Goal: Task Accomplishment & Management: Use online tool/utility

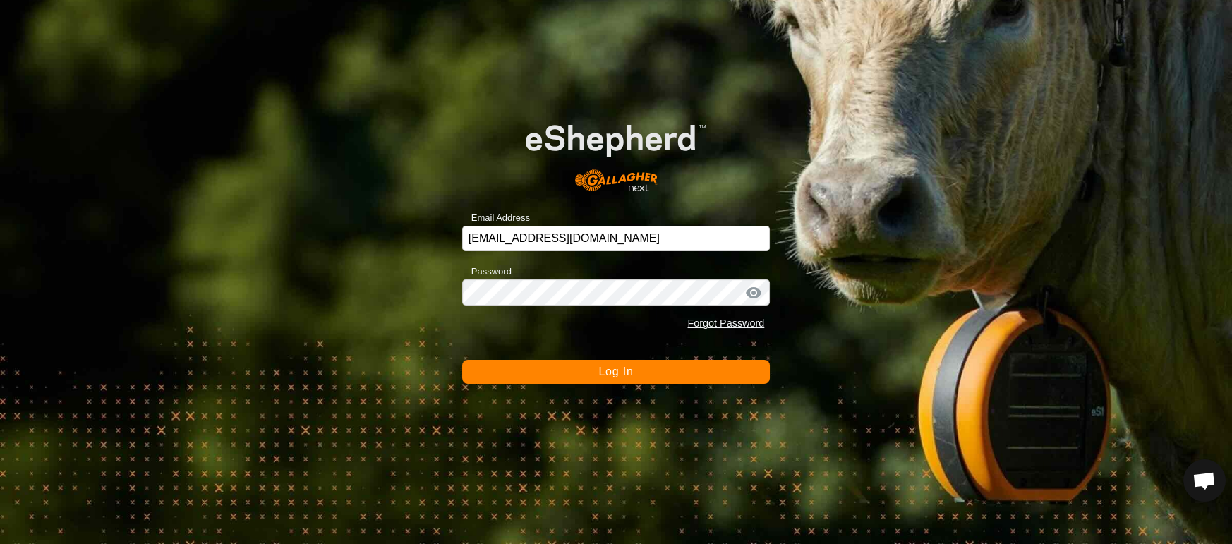
click at [711, 368] on button "Log In" at bounding box center [616, 372] width 308 height 24
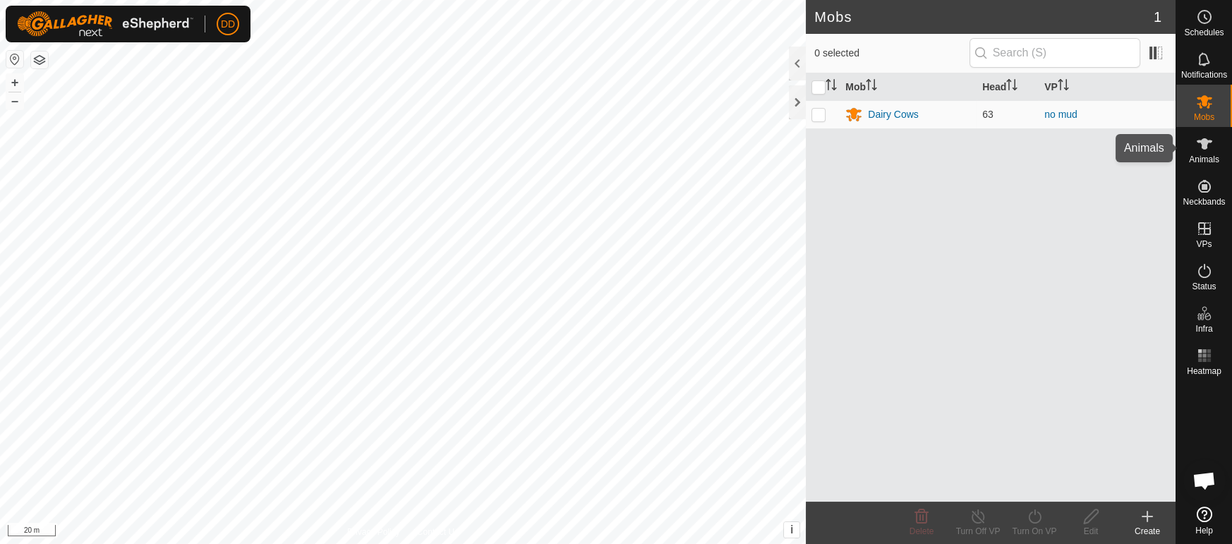
click at [1198, 148] on icon at bounding box center [1204, 143] width 17 height 17
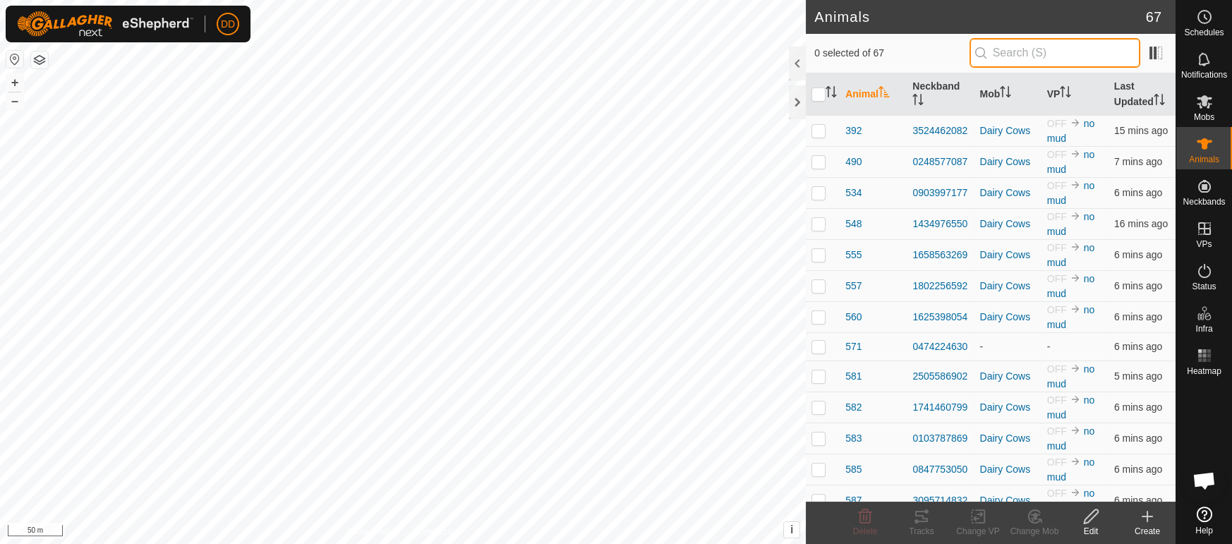
click at [1041, 56] on input "text" at bounding box center [1054, 53] width 171 height 30
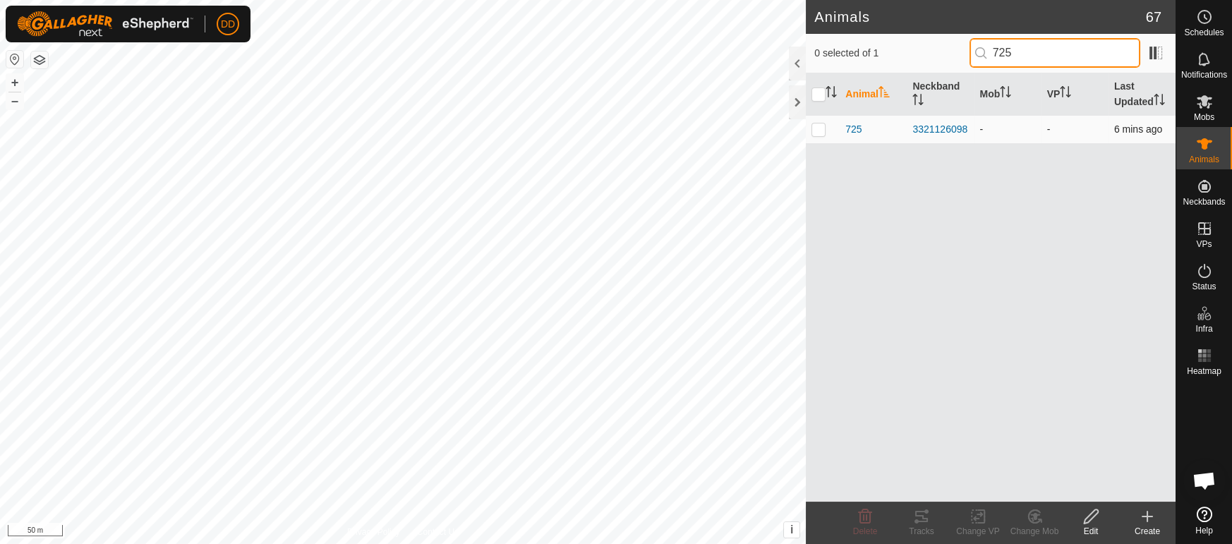
type input "725"
click at [820, 131] on p-checkbox at bounding box center [818, 128] width 14 height 11
checkbox input "true"
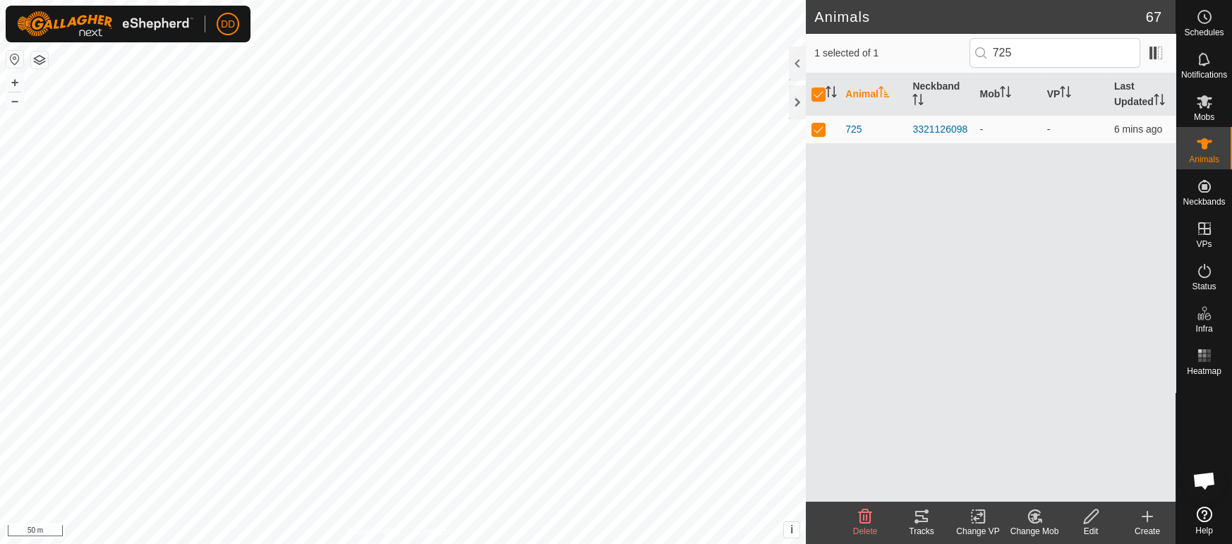
click at [1037, 508] on icon at bounding box center [1035, 516] width 18 height 17
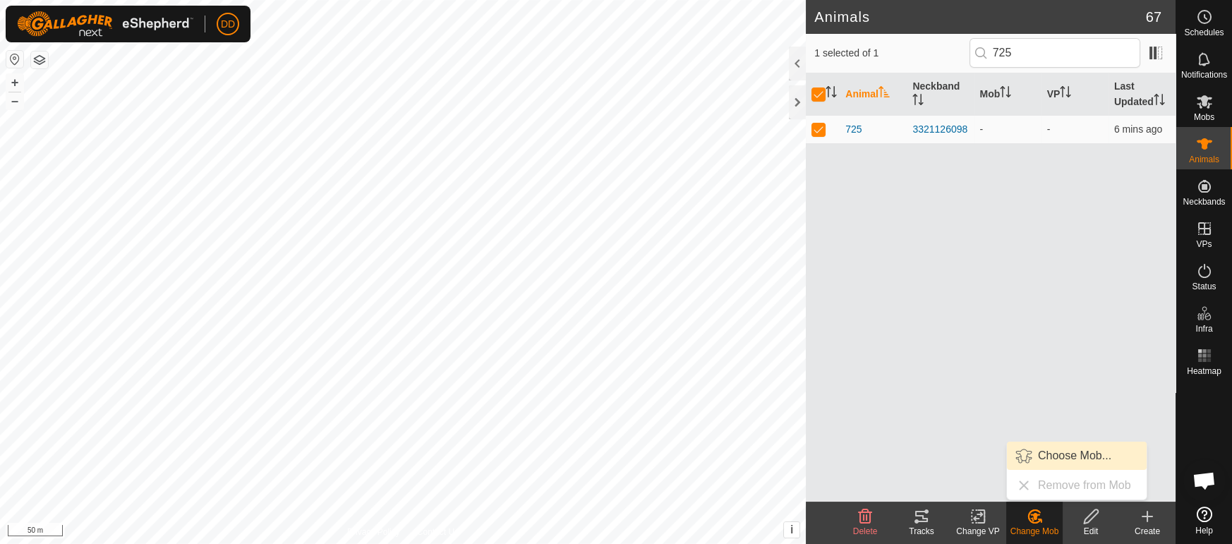
click at [1056, 453] on link "Choose Mob..." at bounding box center [1077, 456] width 140 height 28
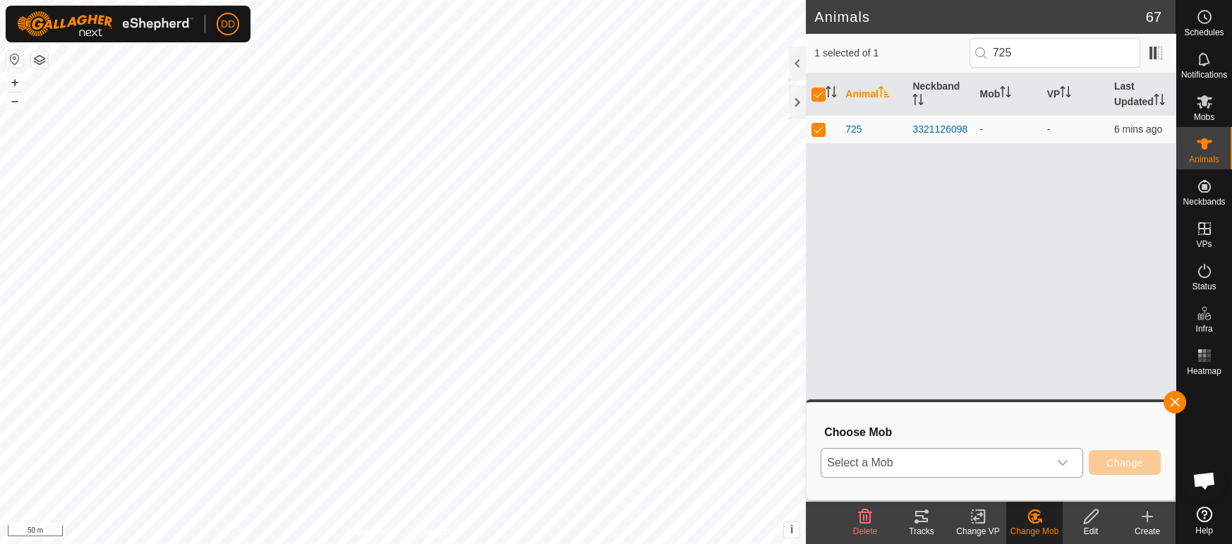
click at [1019, 466] on span "Select a Mob" at bounding box center [934, 463] width 227 height 28
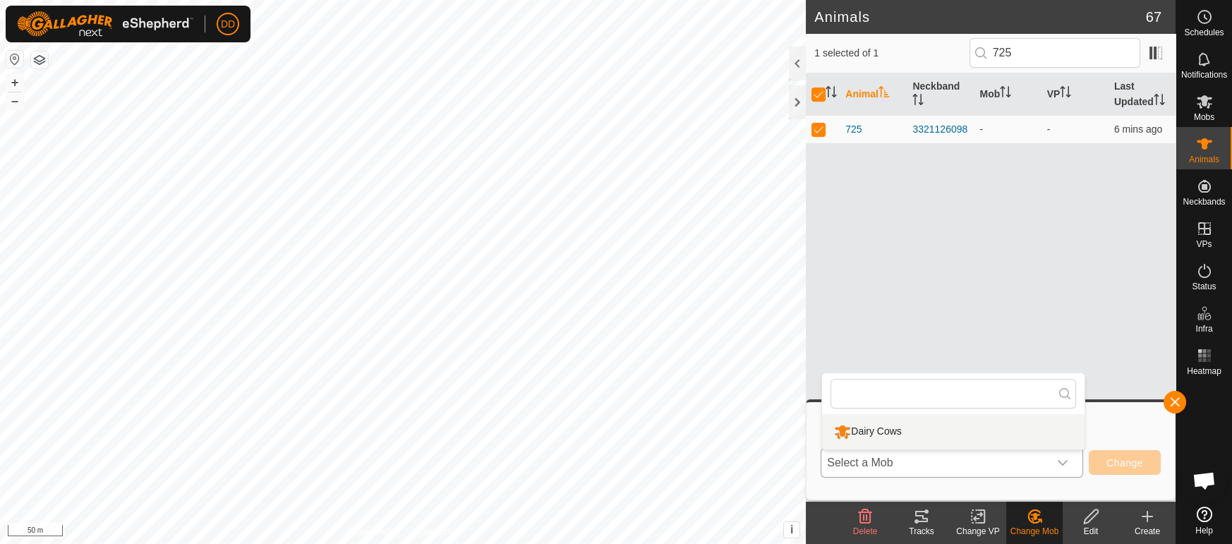
click at [1010, 434] on li "Dairy Cows" at bounding box center [953, 431] width 262 height 35
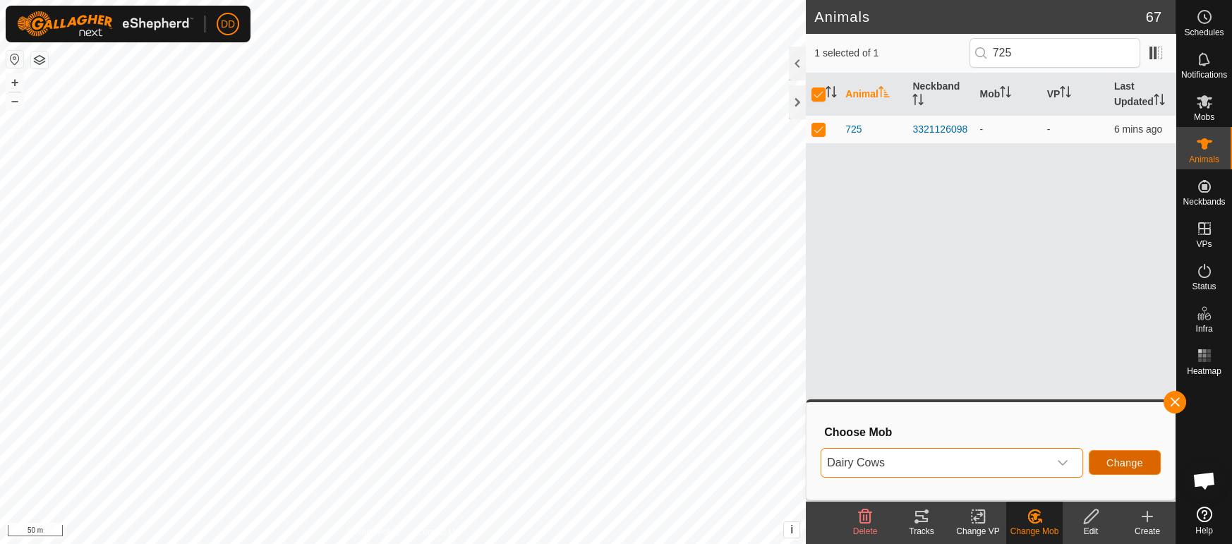
click at [1141, 459] on span "Change" at bounding box center [1124, 462] width 37 height 11
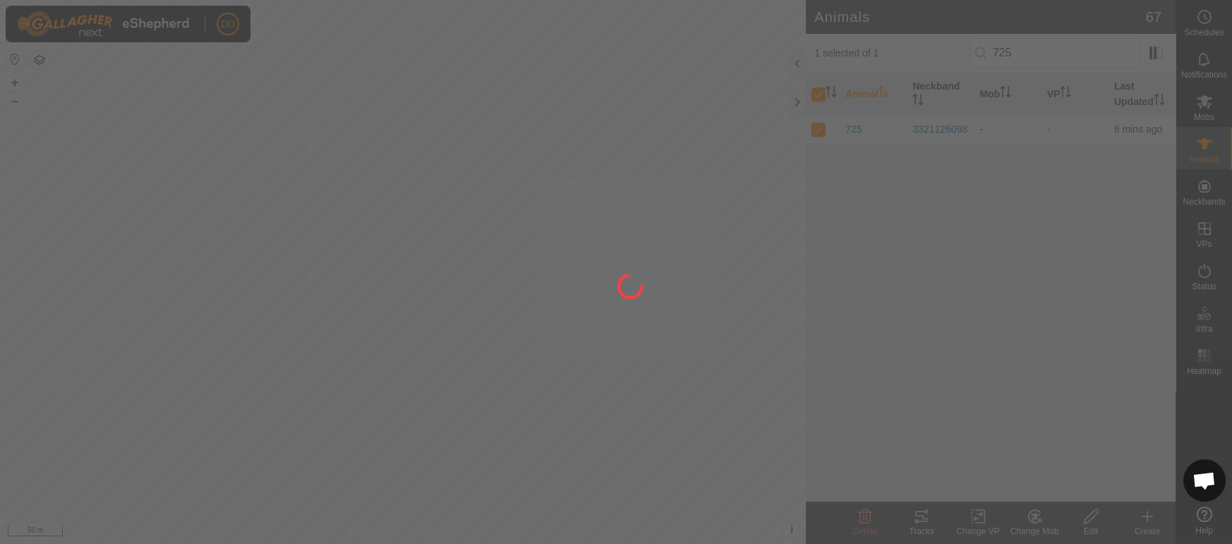
checkbox input "false"
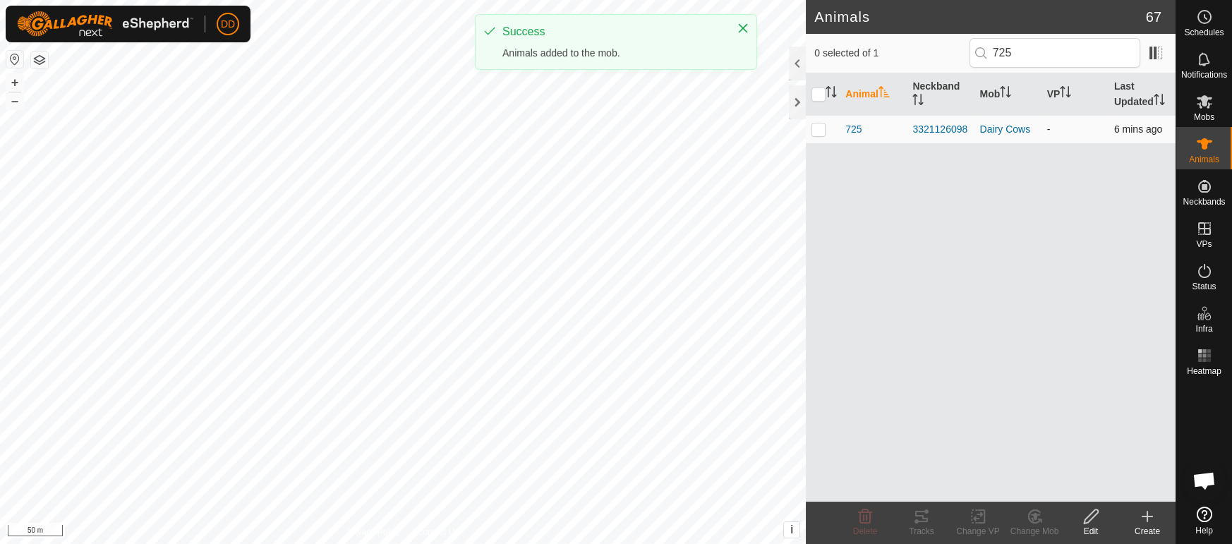
click at [828, 128] on td at bounding box center [823, 129] width 34 height 28
checkbox input "true"
click at [979, 519] on icon at bounding box center [978, 516] width 18 height 17
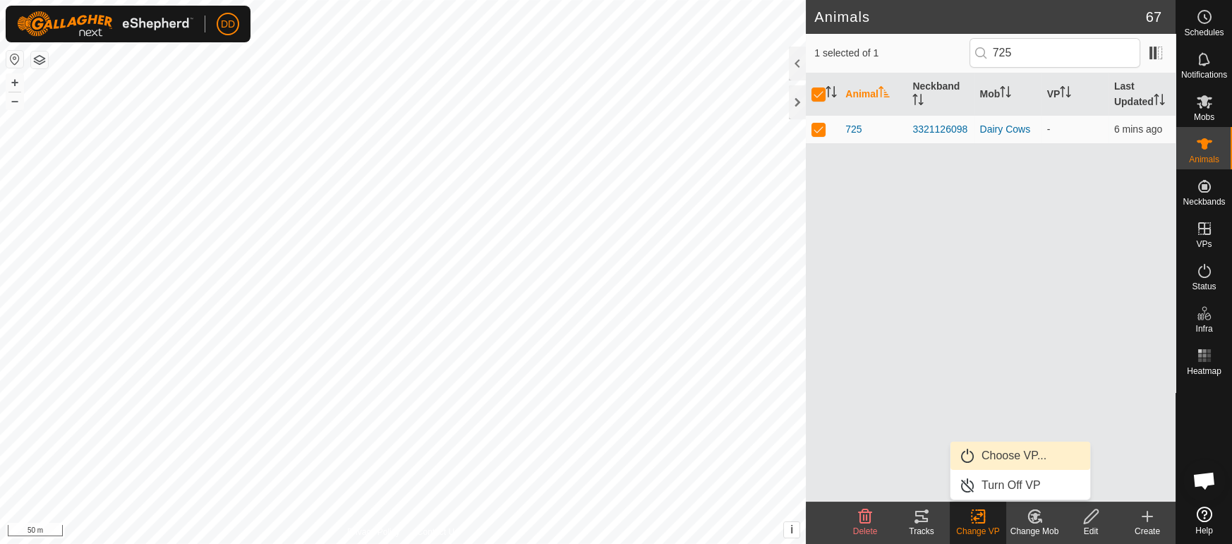
click at [1002, 452] on link "Choose VP..." at bounding box center [1020, 456] width 140 height 28
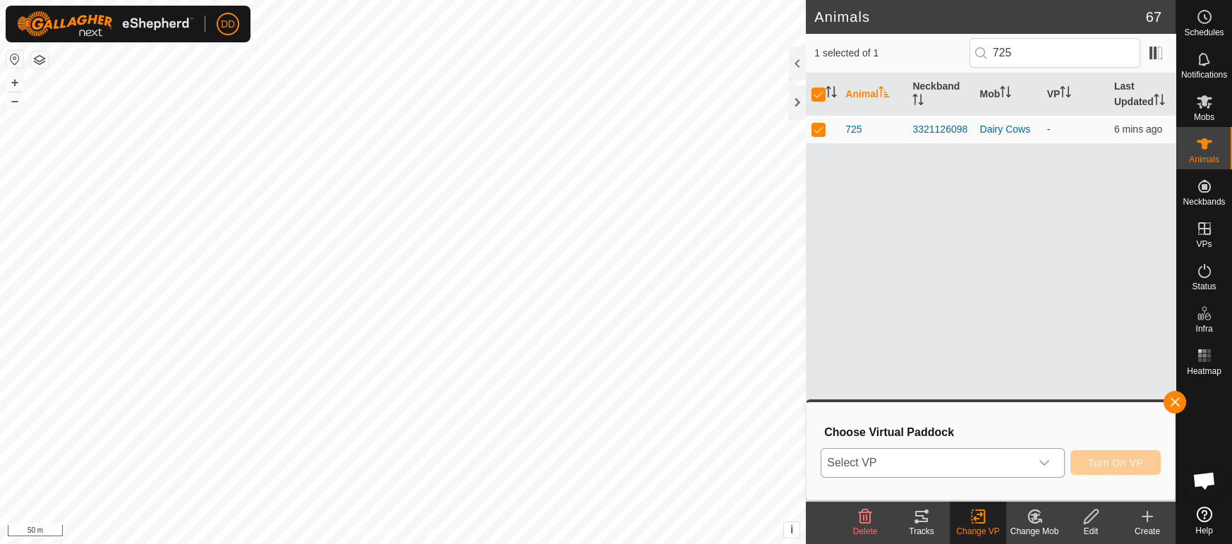
click at [967, 459] on span "Select VP" at bounding box center [925, 463] width 208 height 28
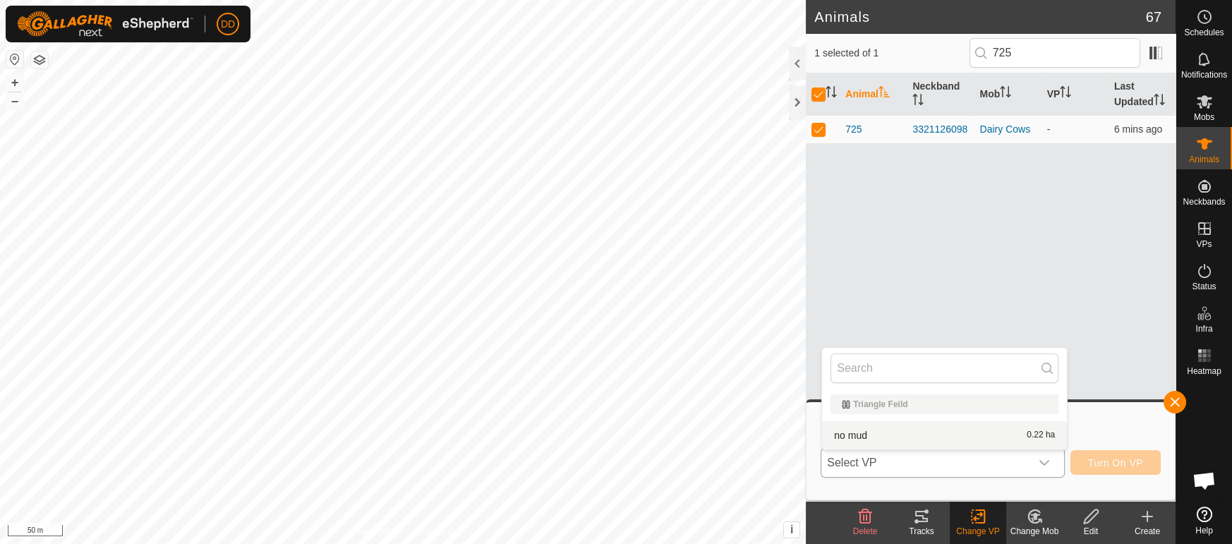
click at [950, 428] on li "no mud 0.22 ha" at bounding box center [944, 435] width 245 height 28
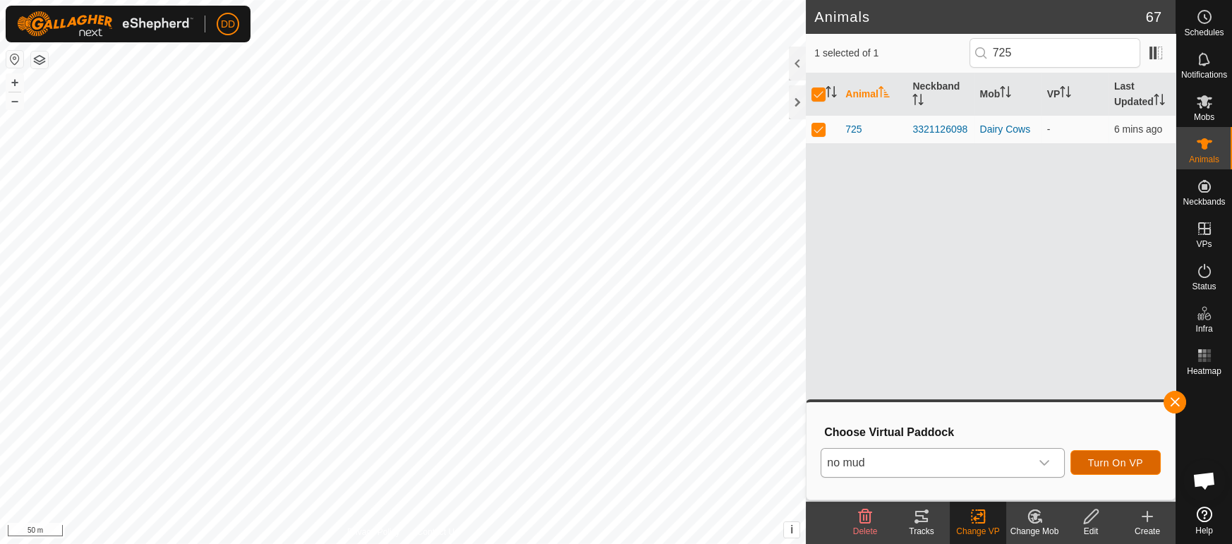
click at [1143, 460] on button "Turn On VP" at bounding box center [1115, 462] width 90 height 25
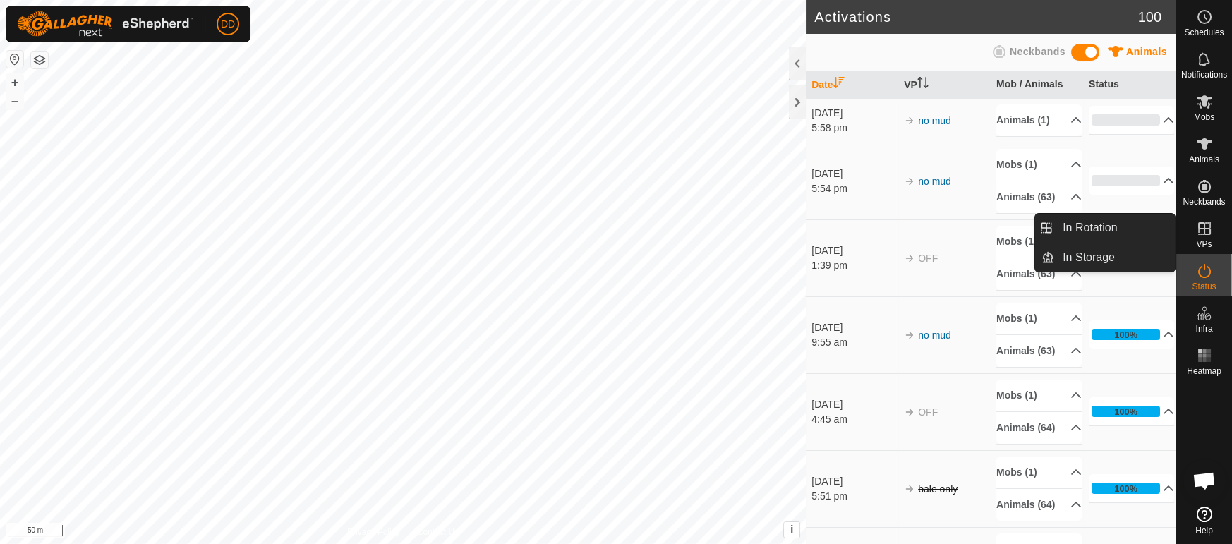
click at [1211, 231] on icon at bounding box center [1204, 228] width 17 height 17
click at [1123, 230] on link "In Rotation" at bounding box center [1114, 228] width 121 height 28
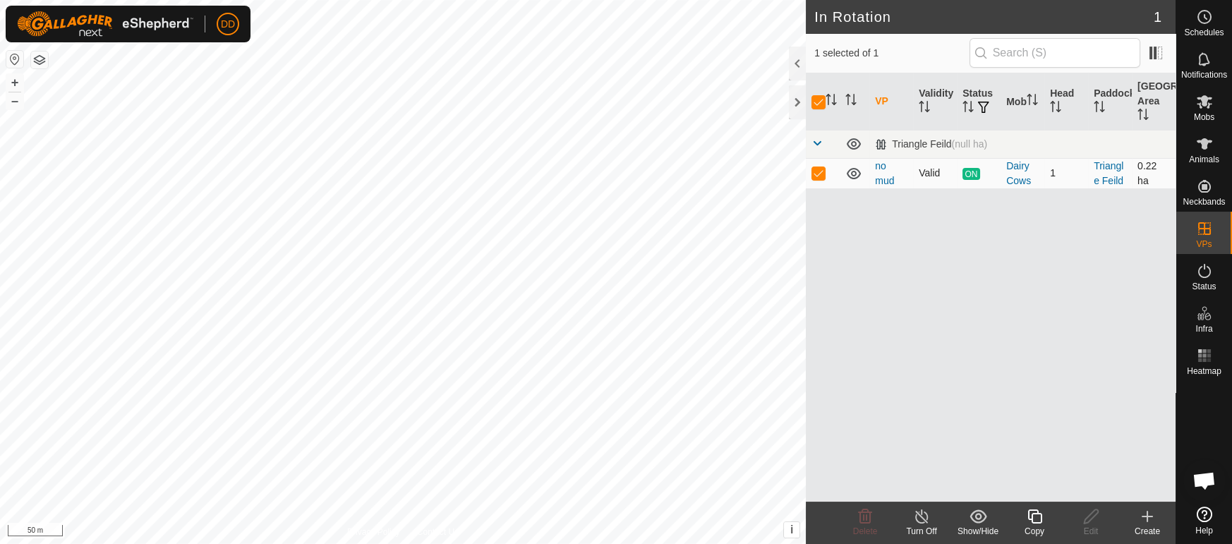
click at [819, 171] on p-checkbox at bounding box center [818, 172] width 14 height 11
checkbox input "false"
click at [819, 171] on p-checkbox at bounding box center [818, 172] width 14 height 11
checkbox input "true"
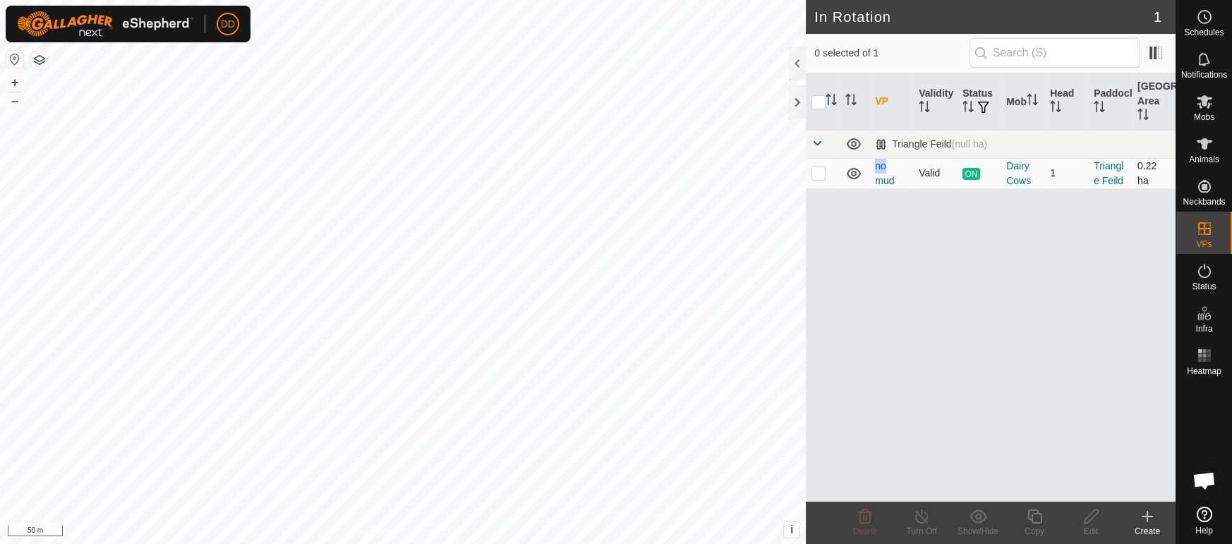
checkbox input "true"
click at [1034, 516] on icon at bounding box center [1035, 516] width 18 height 17
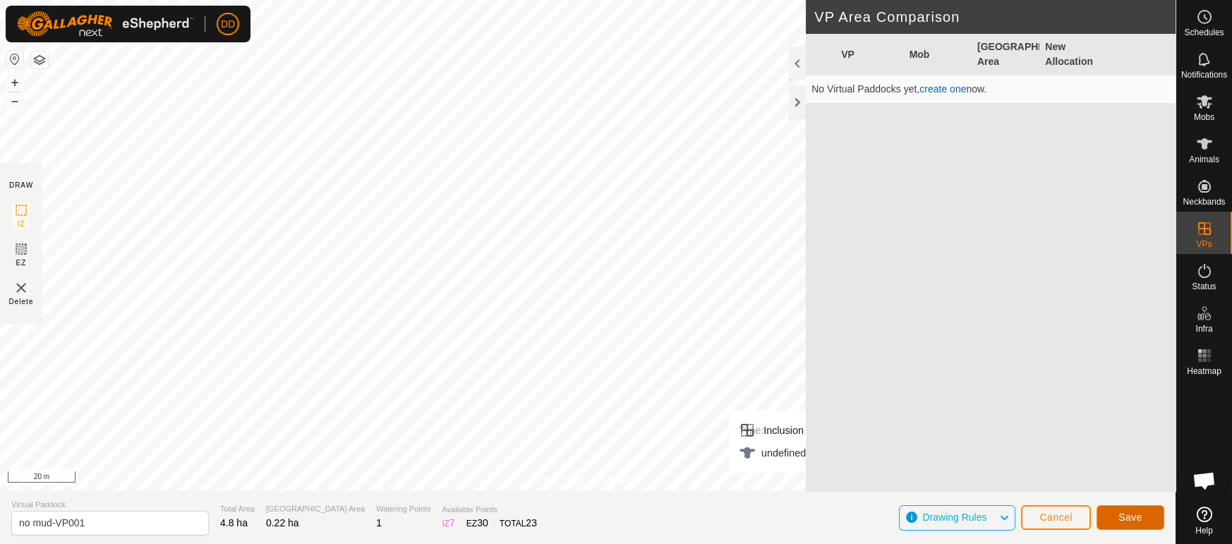
click at [1117, 511] on button "Save" at bounding box center [1130, 517] width 68 height 25
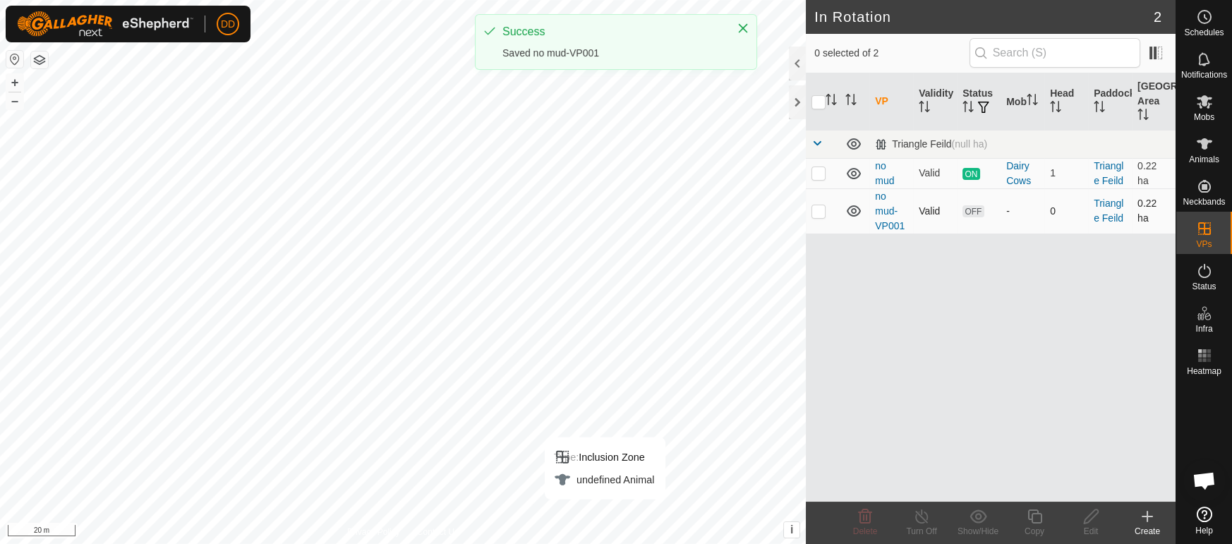
click at [819, 215] on p-checkbox at bounding box center [818, 210] width 14 height 11
checkbox input "true"
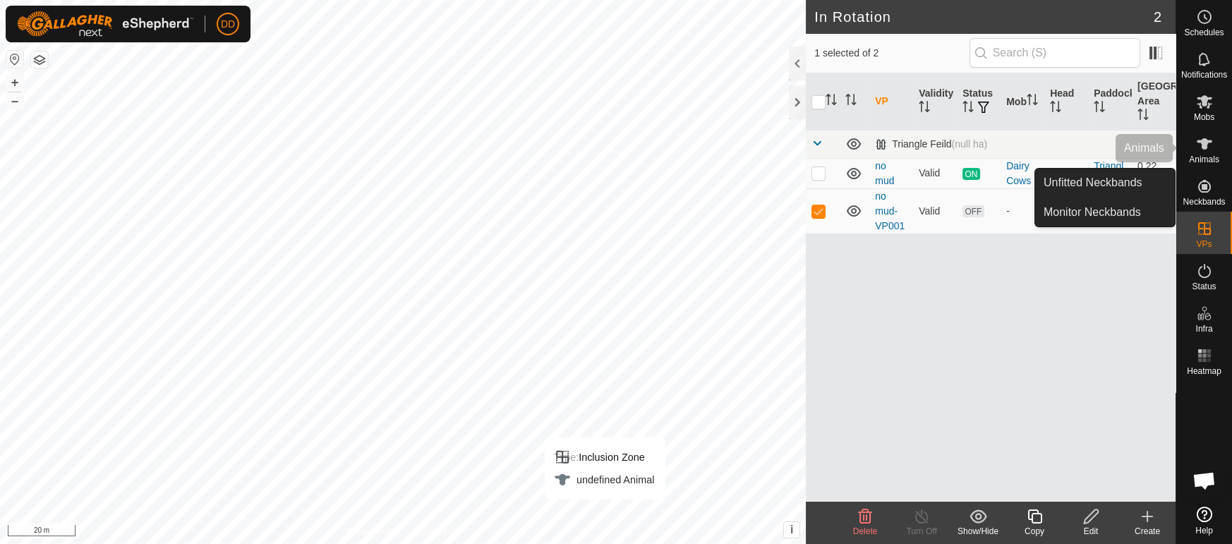
click at [1212, 141] on es-animals-svg-icon at bounding box center [1204, 144] width 25 height 23
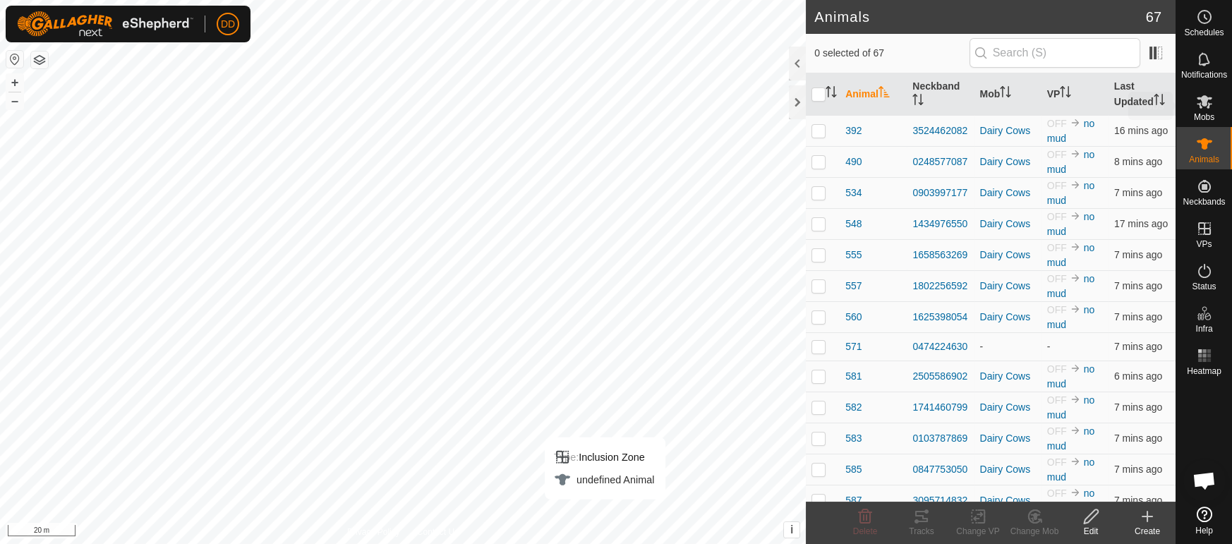
click at [1212, 105] on es-mob-svg-icon at bounding box center [1204, 101] width 25 height 23
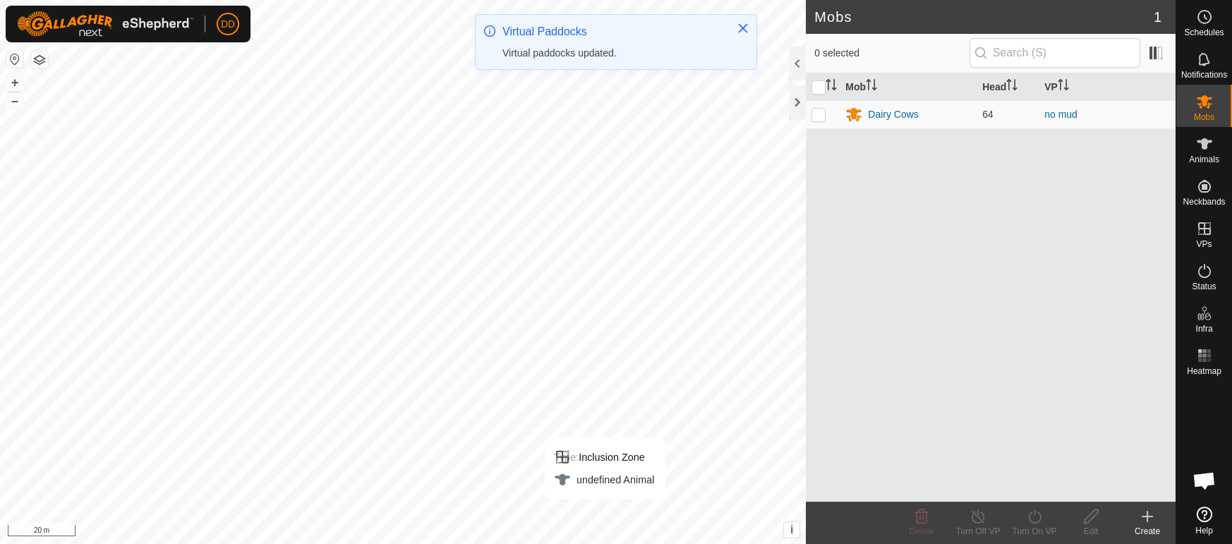
click at [813, 114] on p-checkbox at bounding box center [818, 114] width 14 height 11
checkbox input "true"
click at [1045, 525] on div "Turn On VP" at bounding box center [1034, 531] width 56 height 13
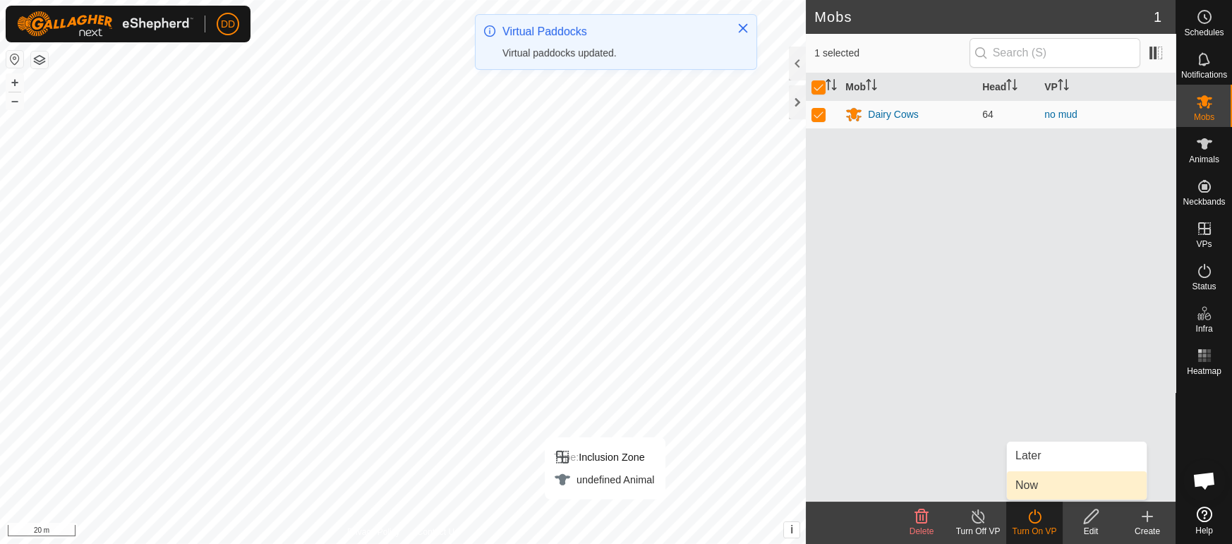
click at [1046, 484] on link "Now" at bounding box center [1077, 485] width 140 height 28
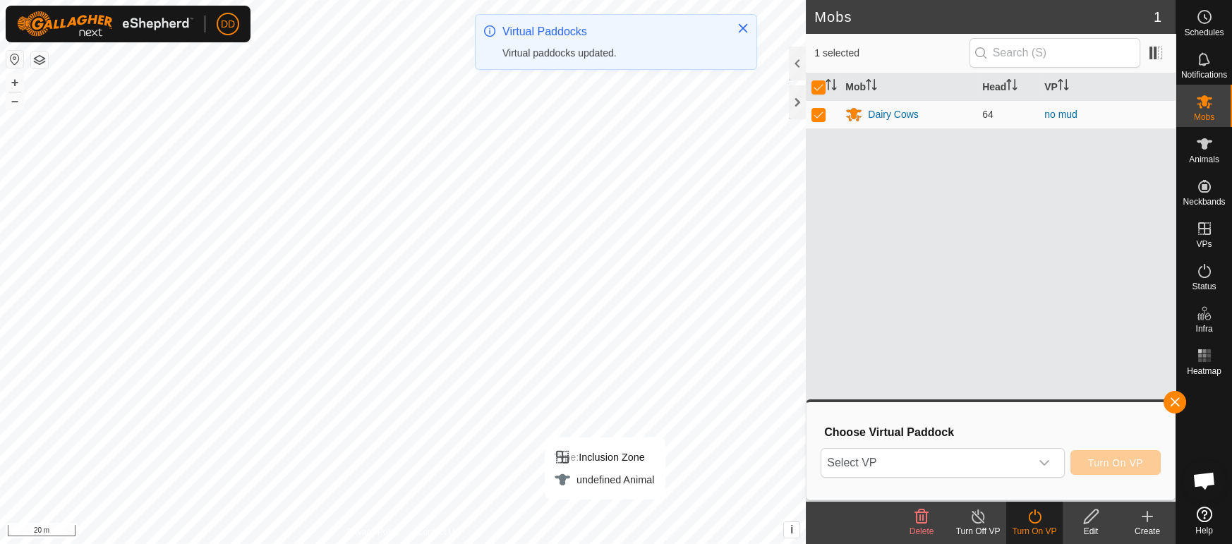
click at [997, 444] on div "Choose Virtual Paddock Select VP Turn On VP" at bounding box center [990, 451] width 351 height 80
click at [988, 456] on span "Select VP" at bounding box center [925, 463] width 208 height 28
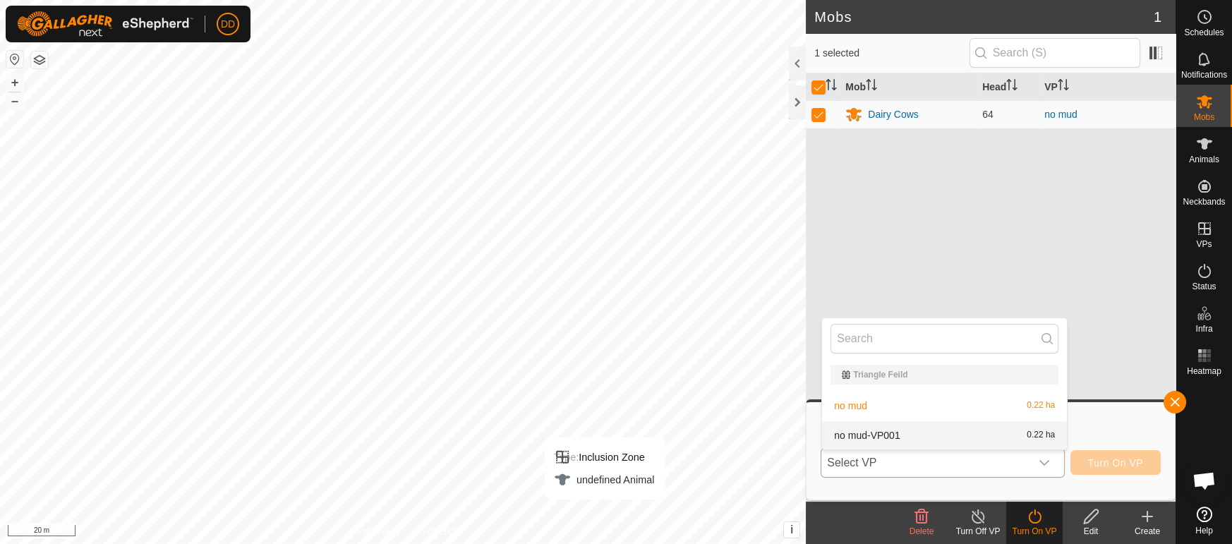
click at [975, 428] on li "no mud-VP001 0.22 ha" at bounding box center [944, 435] width 245 height 28
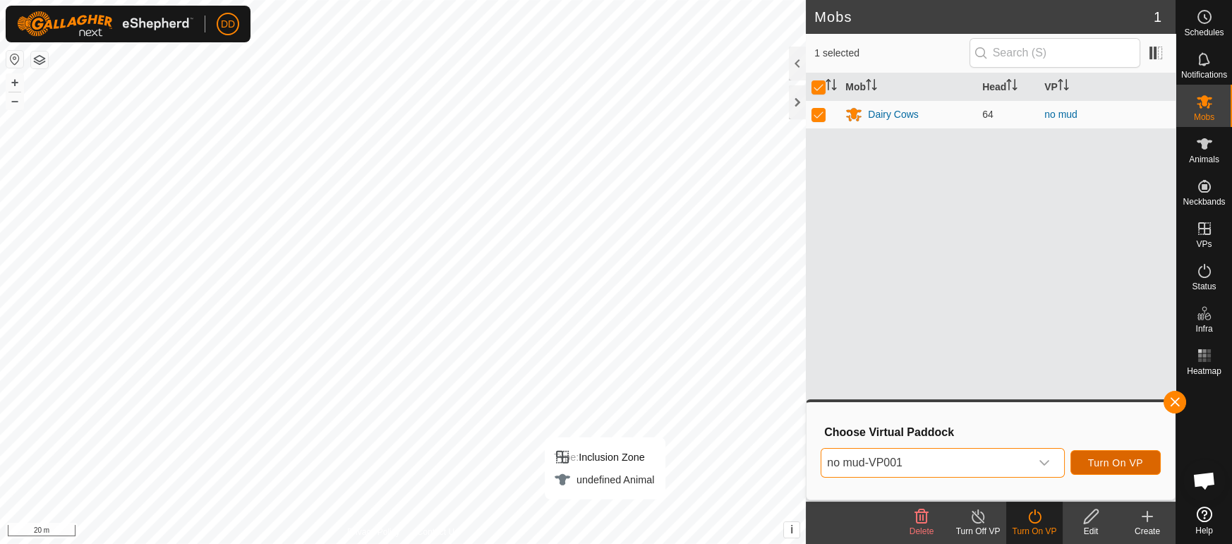
click at [1129, 467] on span "Turn On VP" at bounding box center [1115, 462] width 55 height 11
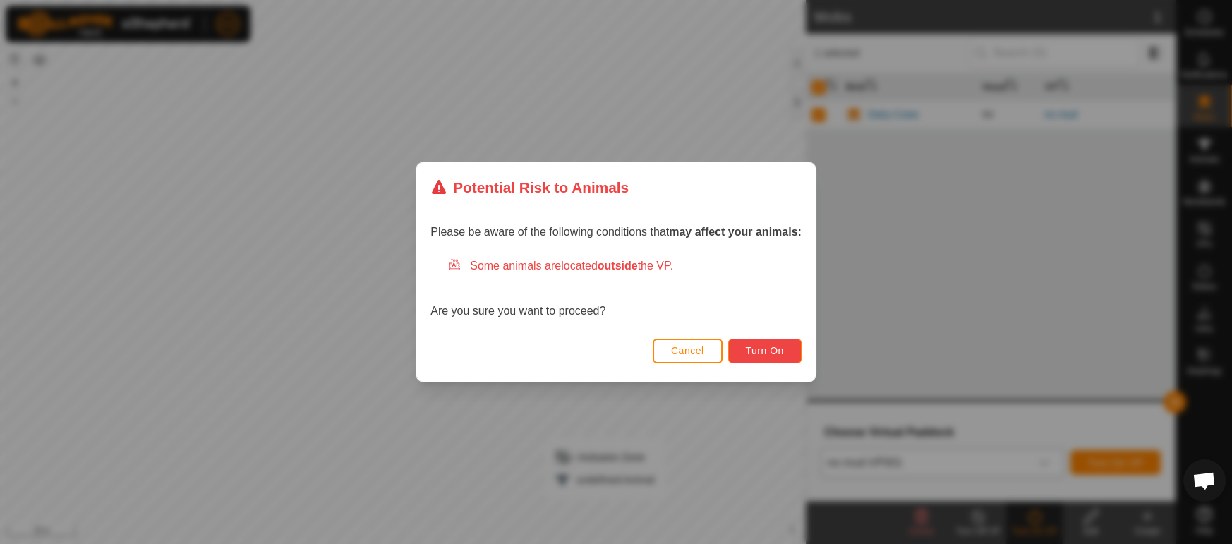
click at [782, 341] on button "Turn On" at bounding box center [764, 351] width 73 height 25
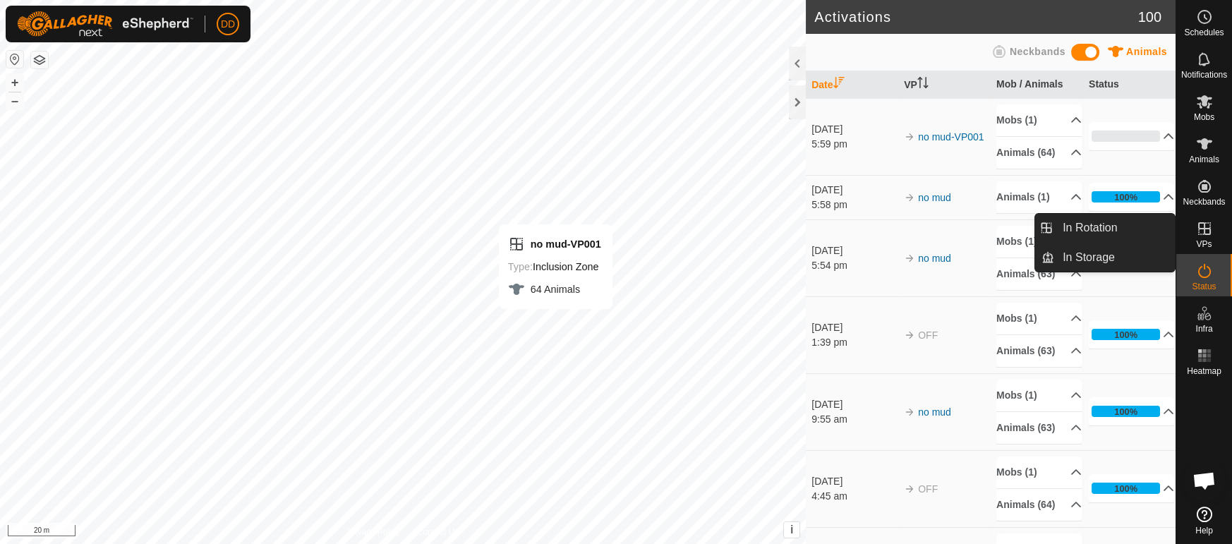
click at [1213, 233] on es-virtualpaddocks-svg-icon at bounding box center [1204, 228] width 25 height 23
click at [1143, 227] on link "In Rotation" at bounding box center [1114, 228] width 121 height 28
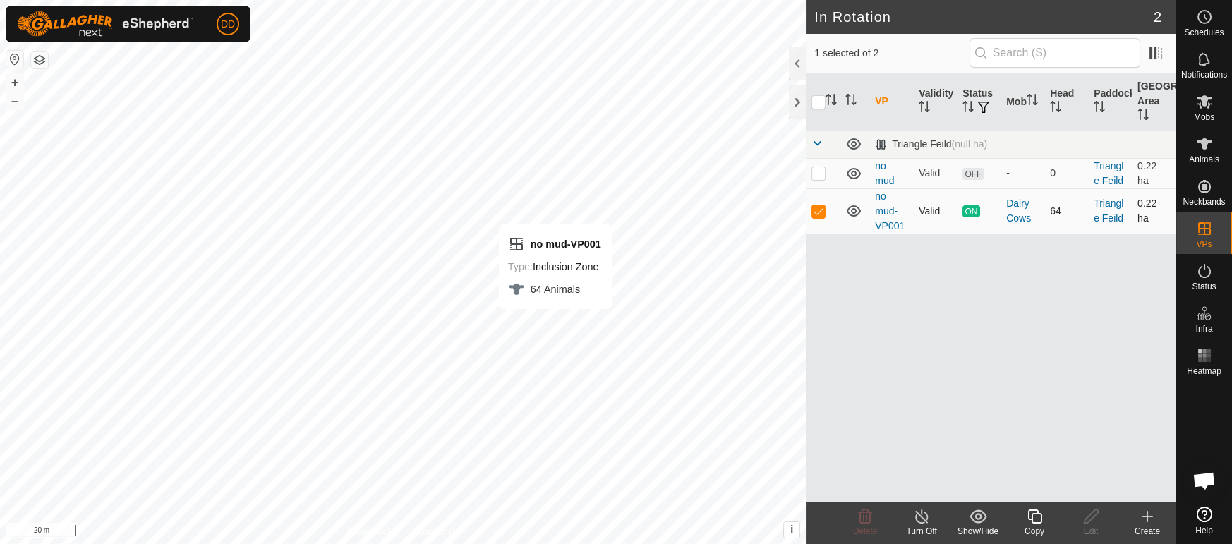
click at [822, 212] on p-checkbox at bounding box center [818, 210] width 14 height 11
checkbox input "false"
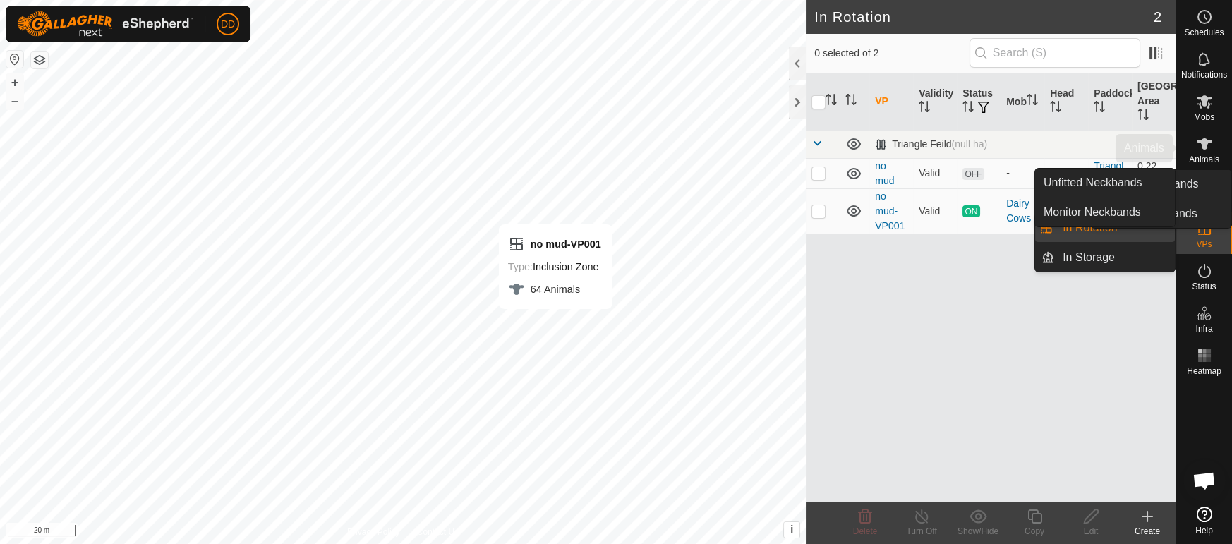
click at [1215, 159] on span "Animals" at bounding box center [1204, 159] width 30 height 8
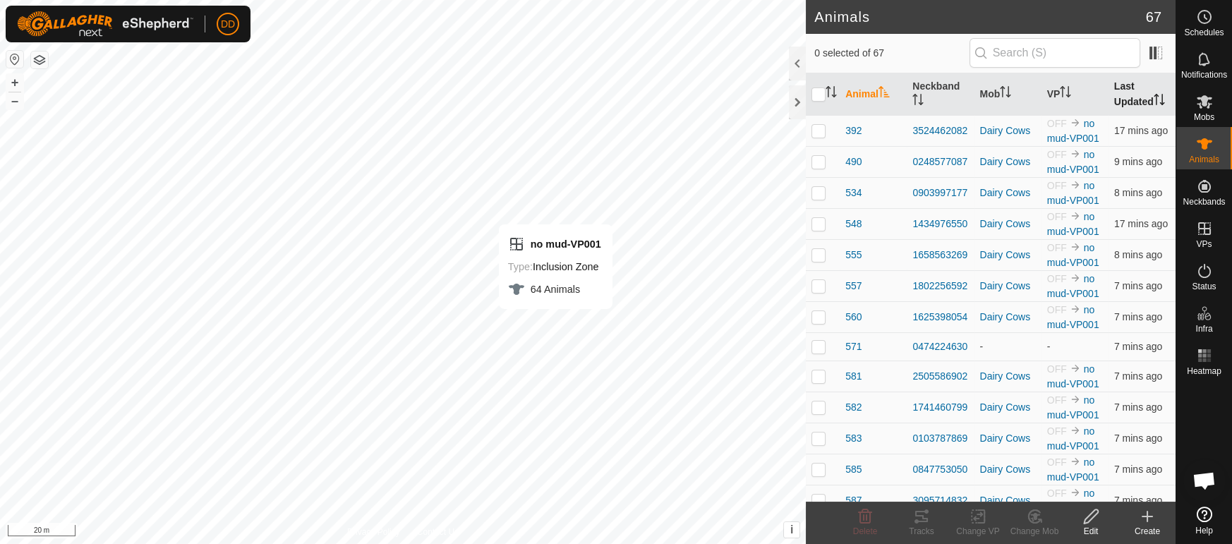
click at [1151, 96] on th "Last Updated" at bounding box center [1141, 94] width 67 height 42
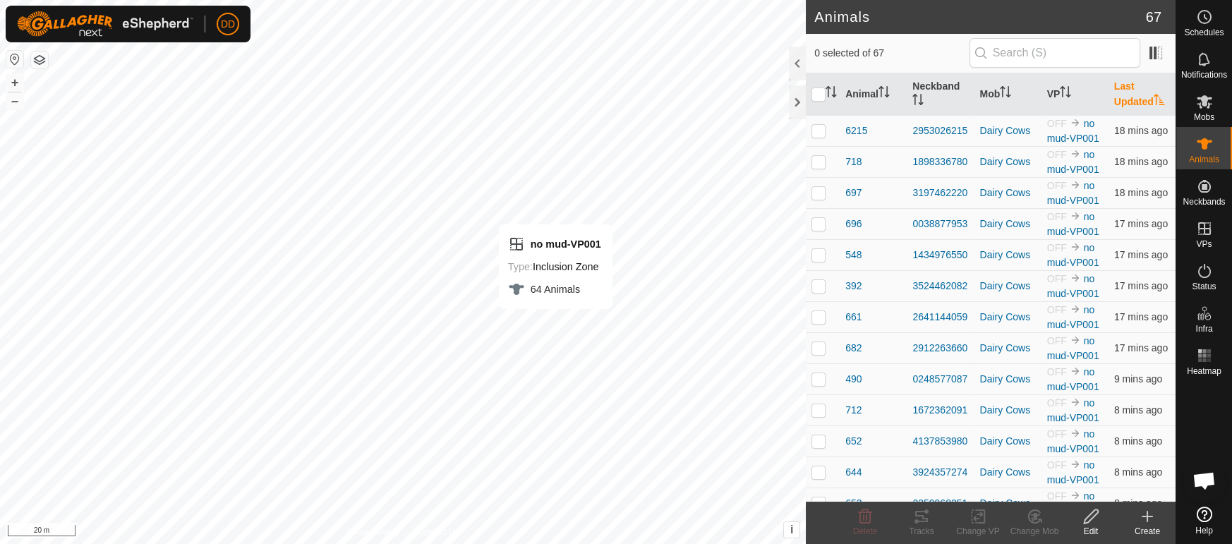
click at [1151, 96] on th "Last Updated" at bounding box center [1141, 94] width 67 height 42
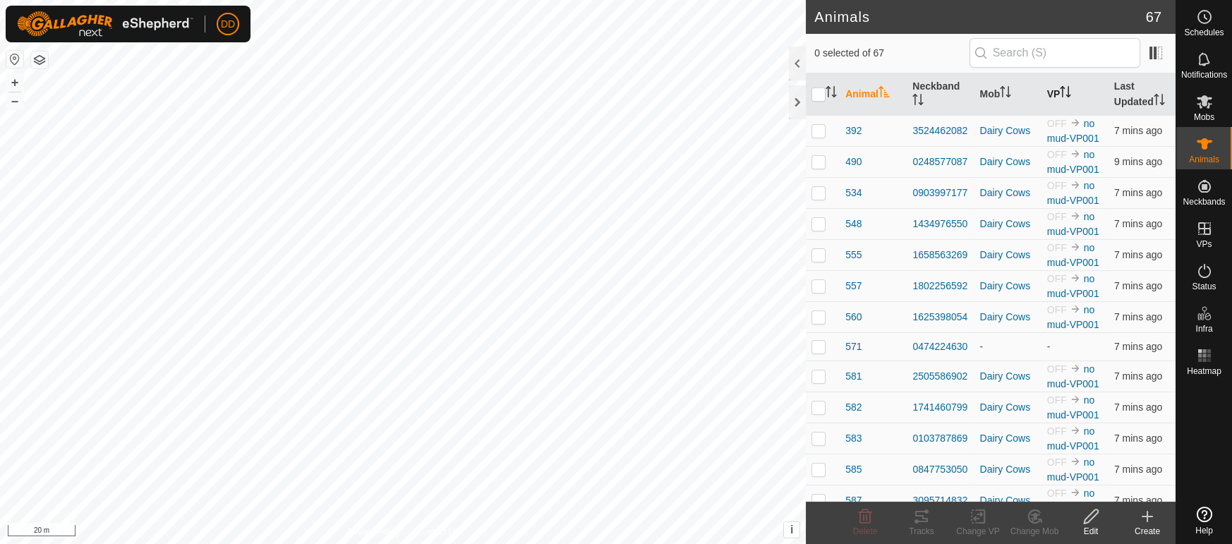
click at [1070, 94] on icon "Activate to sort" at bounding box center [1068, 91] width 1 height 11
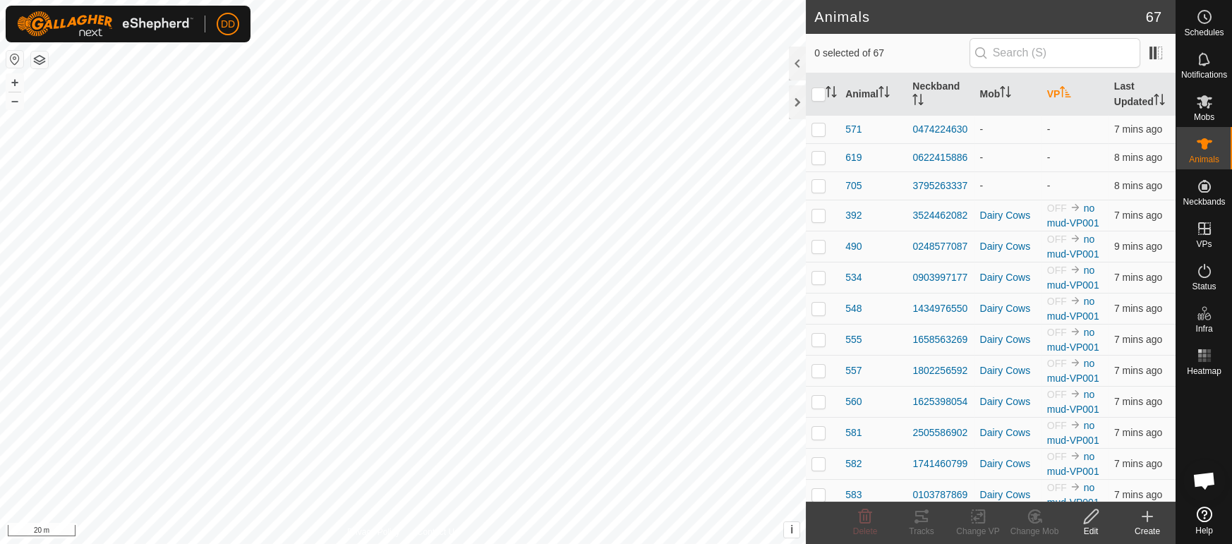
scroll to position [1987, 0]
click at [1070, 94] on icon "Activate to sort" at bounding box center [1065, 91] width 11 height 11
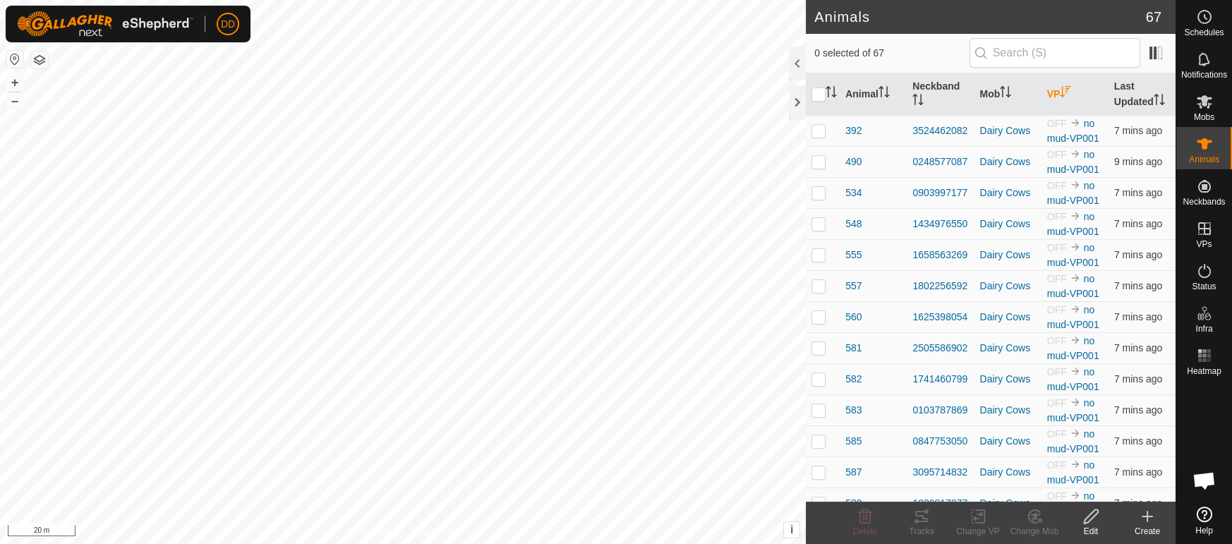
click at [1070, 93] on icon "Activate to sort" at bounding box center [1065, 91] width 11 height 11
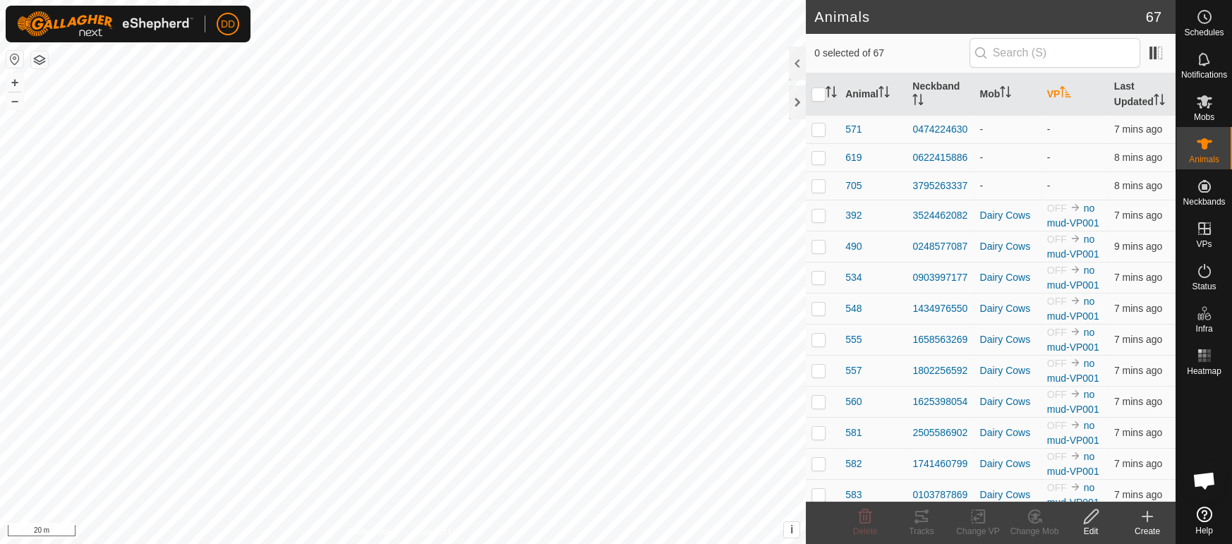
click at [1199, 482] on span "Open chat" at bounding box center [1203, 482] width 23 height 20
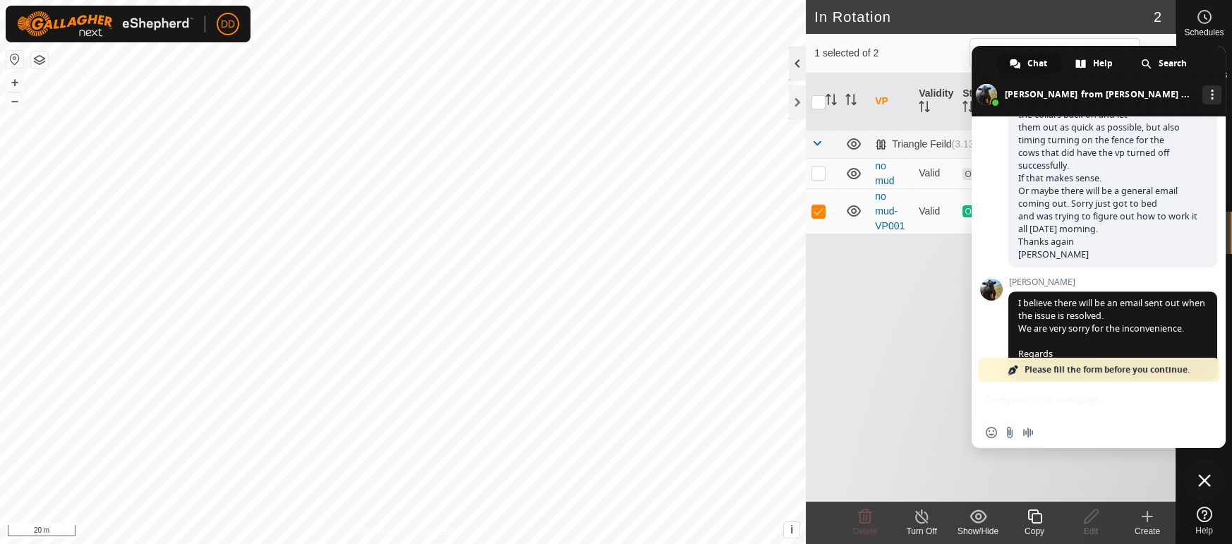
checkbox input "true"
checkbox input "false"
click at [1209, 480] on span "Close chat" at bounding box center [1204, 480] width 13 height 13
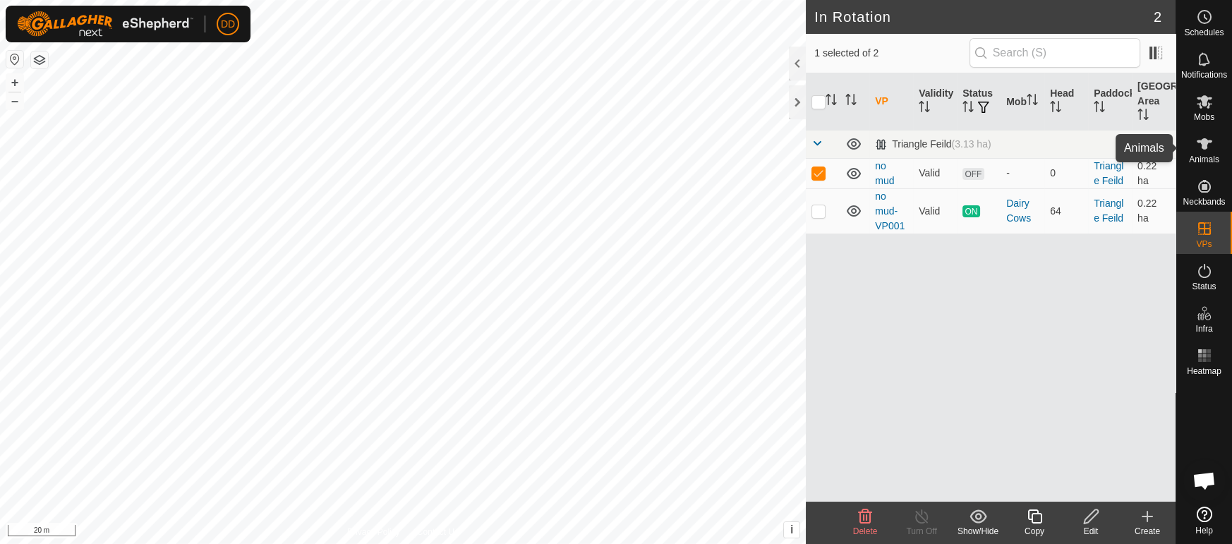
click at [1215, 136] on es-animals-svg-icon at bounding box center [1204, 144] width 25 height 23
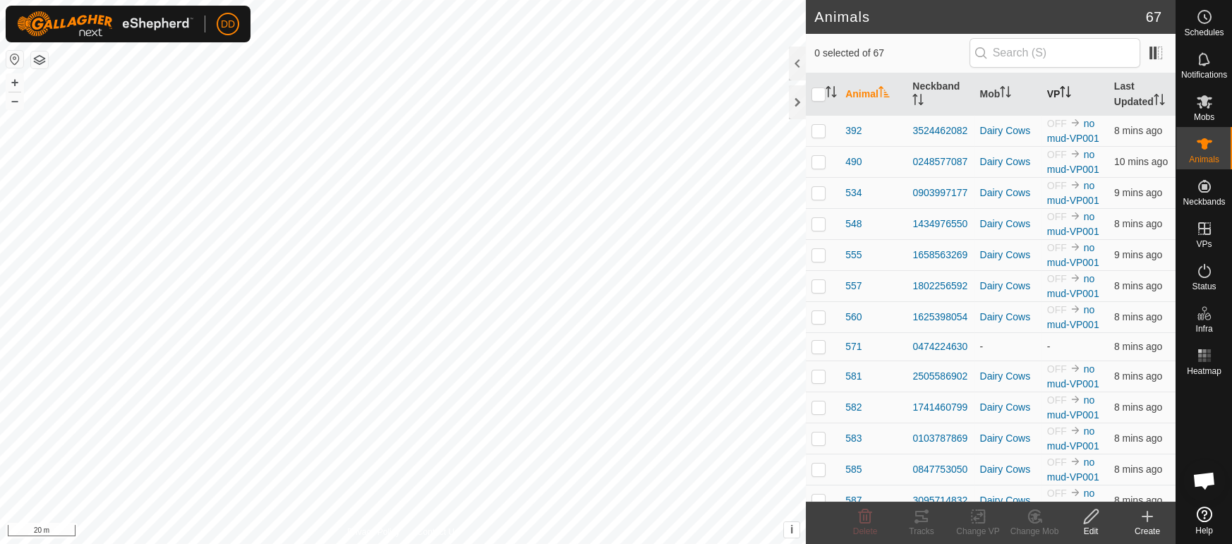
click at [1059, 86] on th "VP" at bounding box center [1074, 94] width 67 height 42
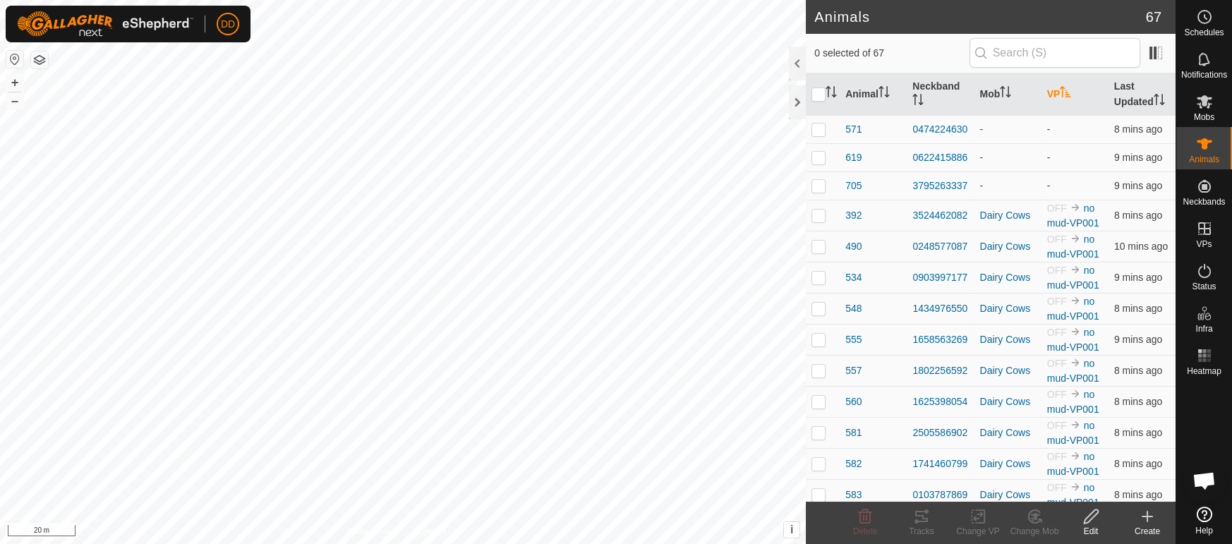
click at [1065, 88] on icon "Activate to sort" at bounding box center [1065, 91] width 11 height 11
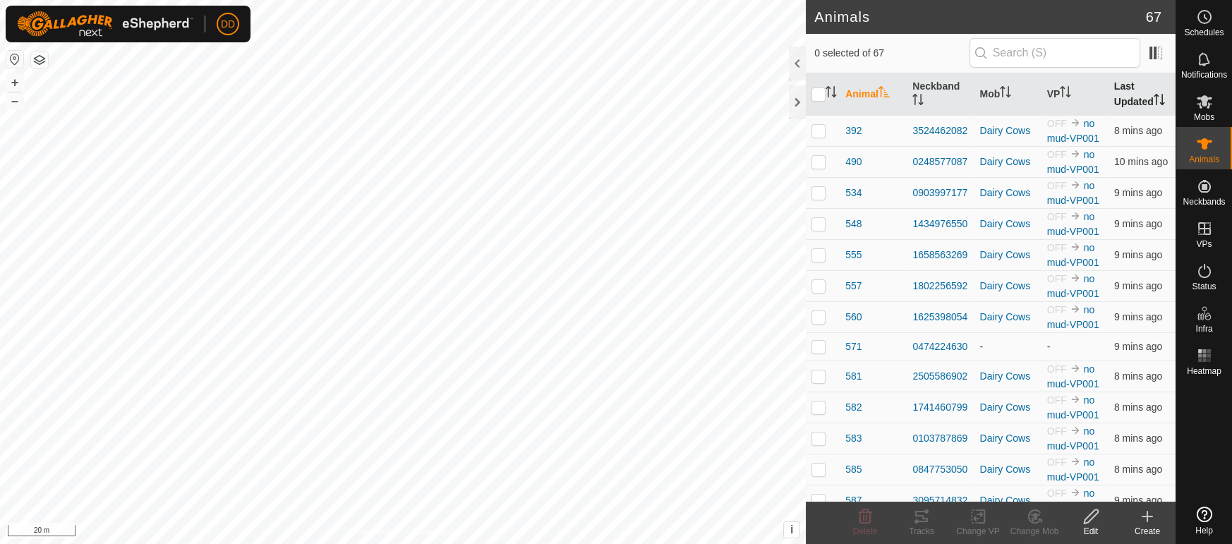
click at [1144, 95] on th "Last Updated" at bounding box center [1141, 94] width 67 height 42
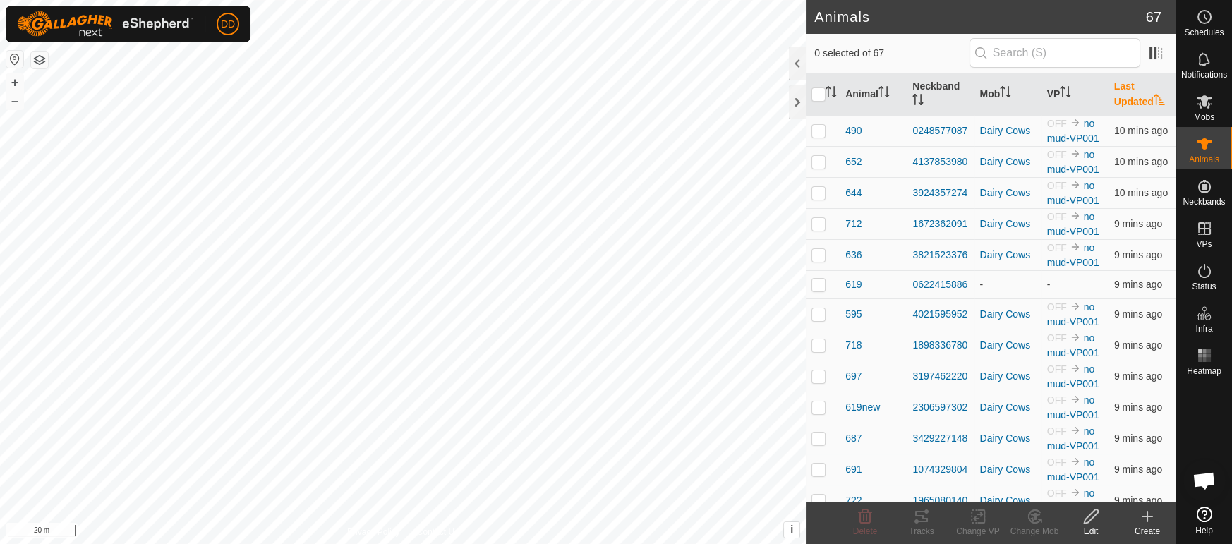
scroll to position [1987, 0]
click at [1144, 95] on th "Last Updated" at bounding box center [1141, 94] width 67 height 42
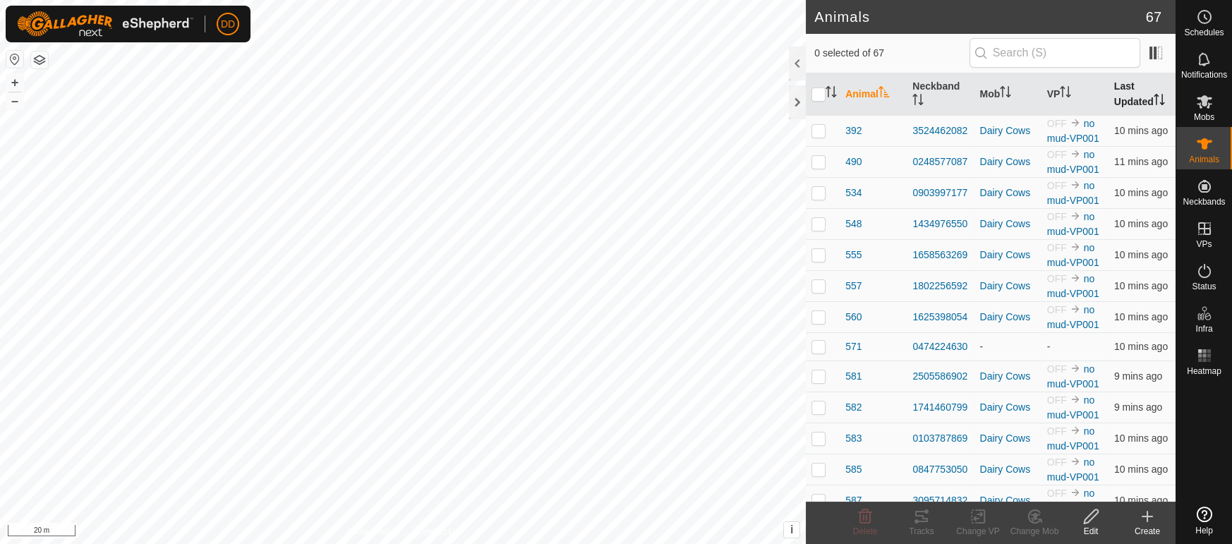
click at [1125, 98] on th "Last Updated" at bounding box center [1141, 94] width 67 height 42
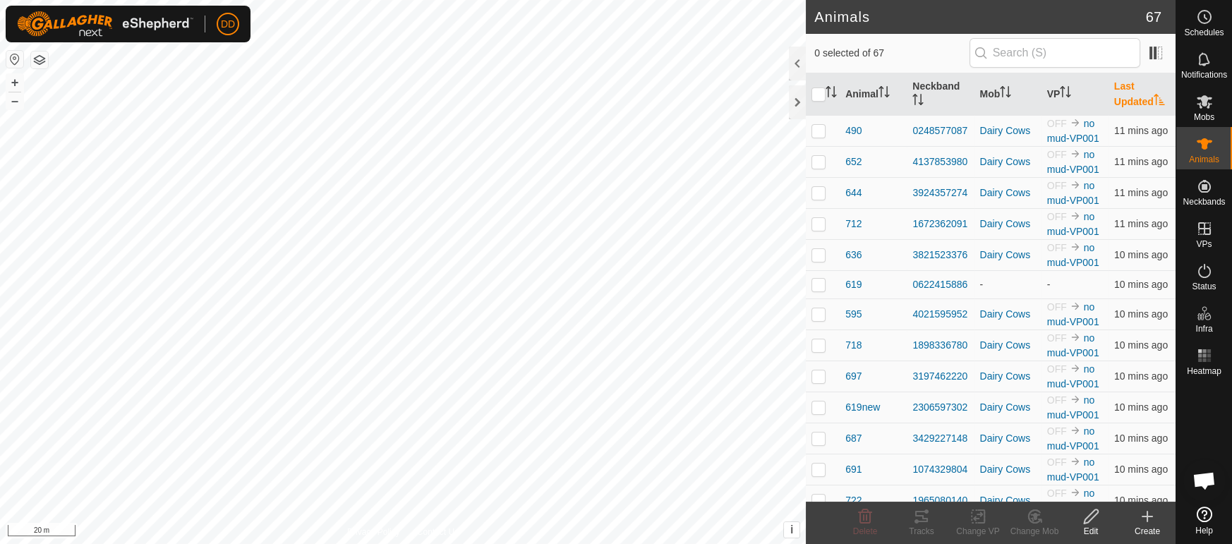
scroll to position [1987, 0]
click at [1125, 98] on th "Last Updated" at bounding box center [1141, 94] width 67 height 42
click at [1065, 94] on icon "Activate to sort" at bounding box center [1065, 91] width 11 height 11
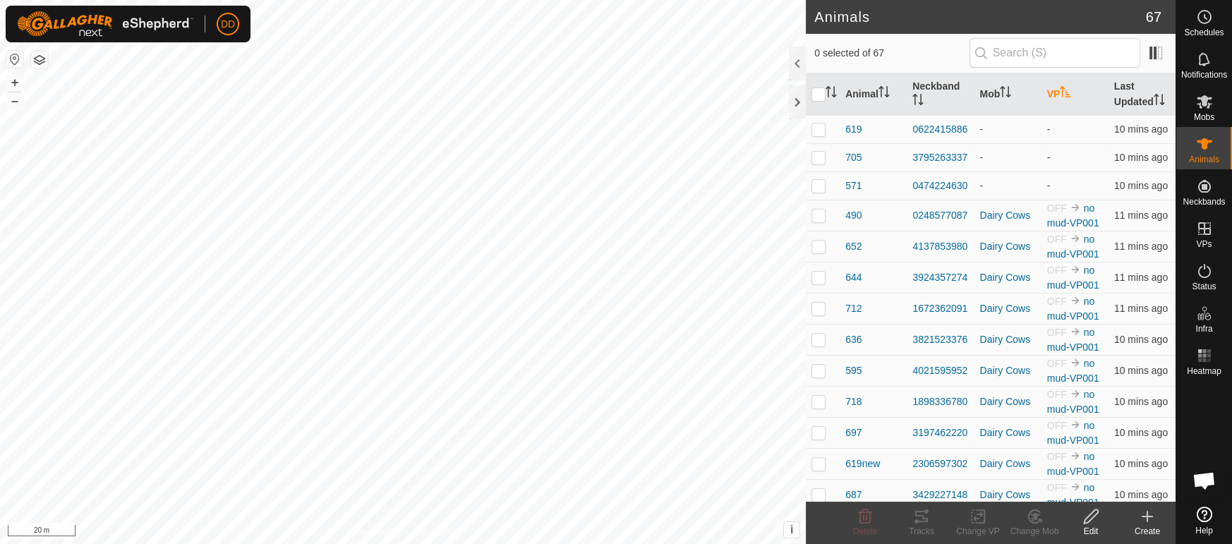
click at [1065, 94] on icon "Activate to sort" at bounding box center [1065, 91] width 11 height 11
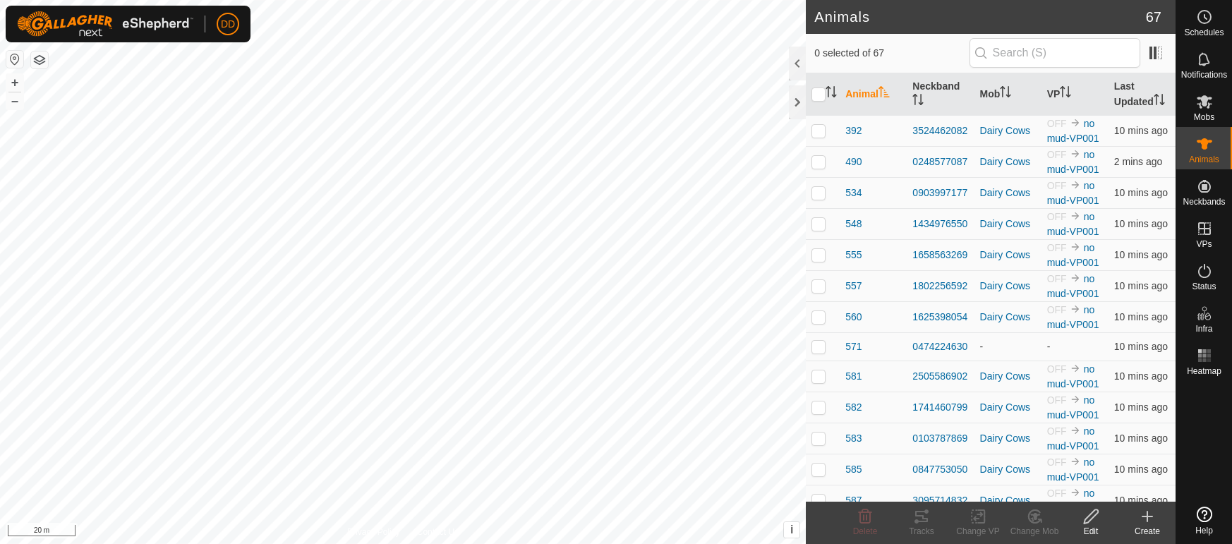
click at [1063, 92] on icon "Activate to sort" at bounding box center [1062, 91] width 1 height 11
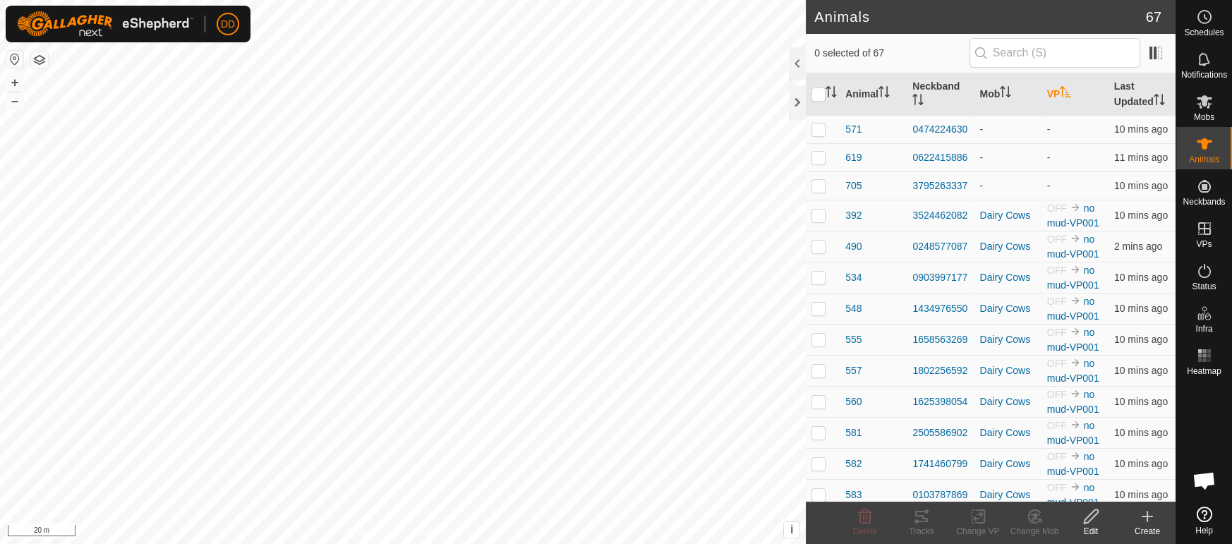
click at [1065, 92] on icon "Activate to sort" at bounding box center [1065, 91] width 11 height 11
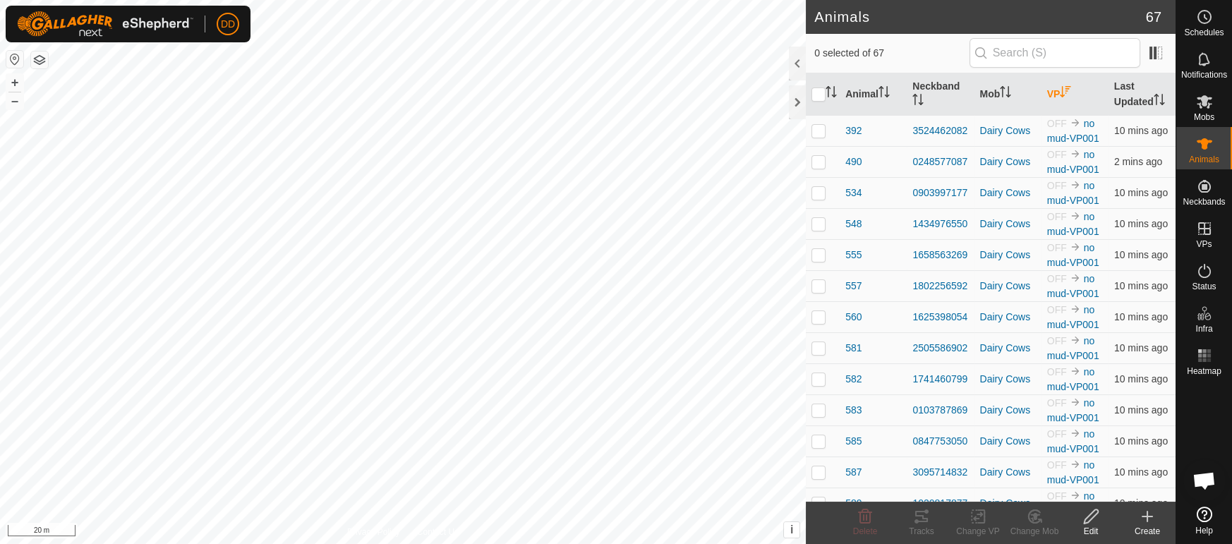
click at [1065, 92] on icon "Activate to sort" at bounding box center [1065, 91] width 11 height 11
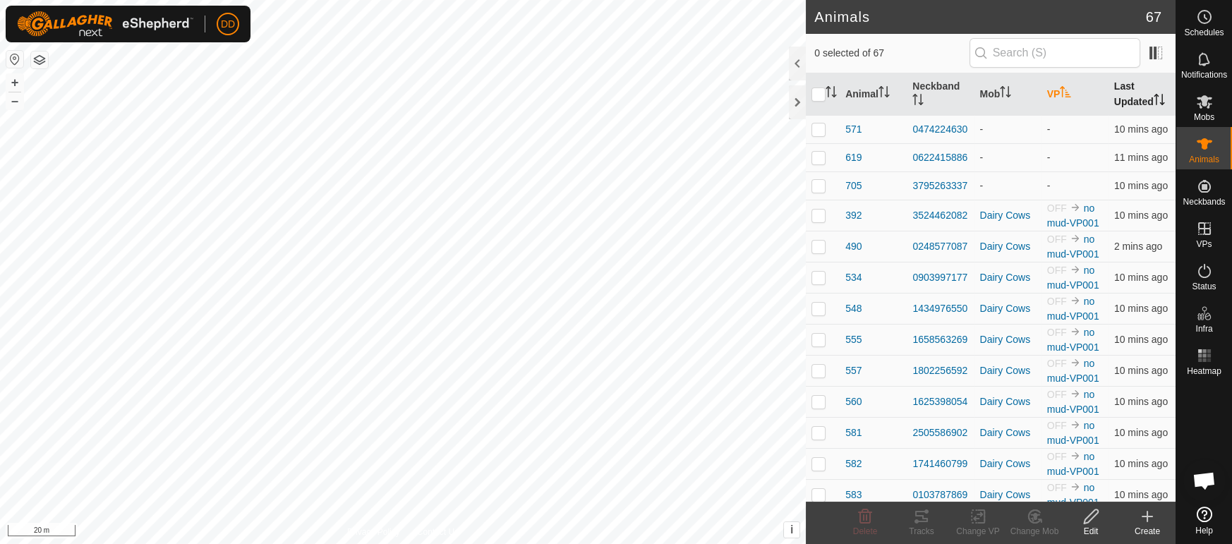
click at [1139, 87] on th "Last Updated" at bounding box center [1141, 94] width 67 height 42
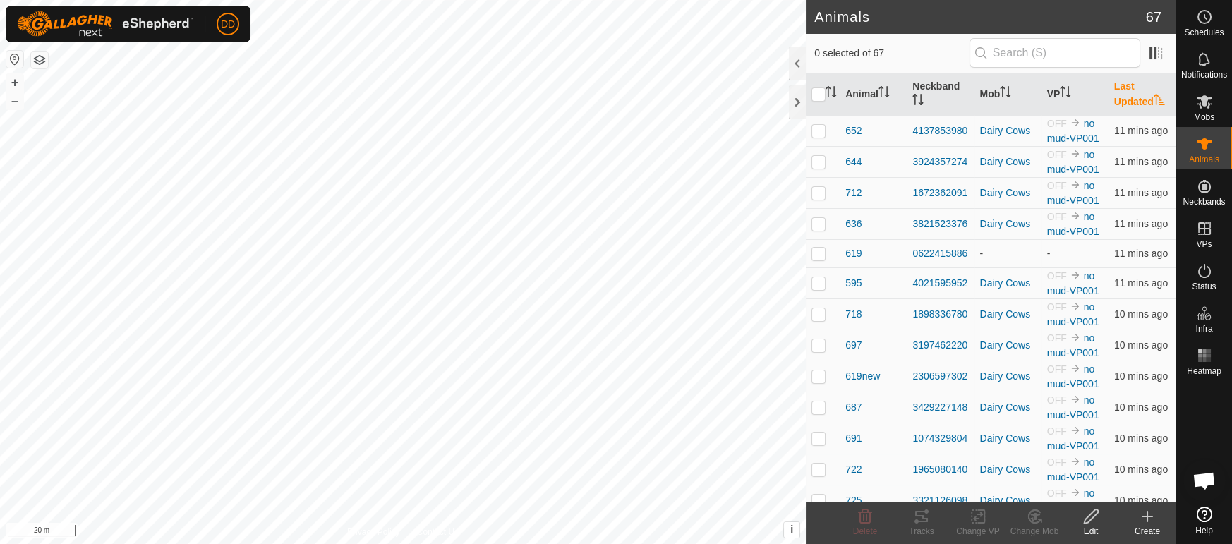
click at [1139, 87] on th "Last Updated" at bounding box center [1141, 94] width 67 height 42
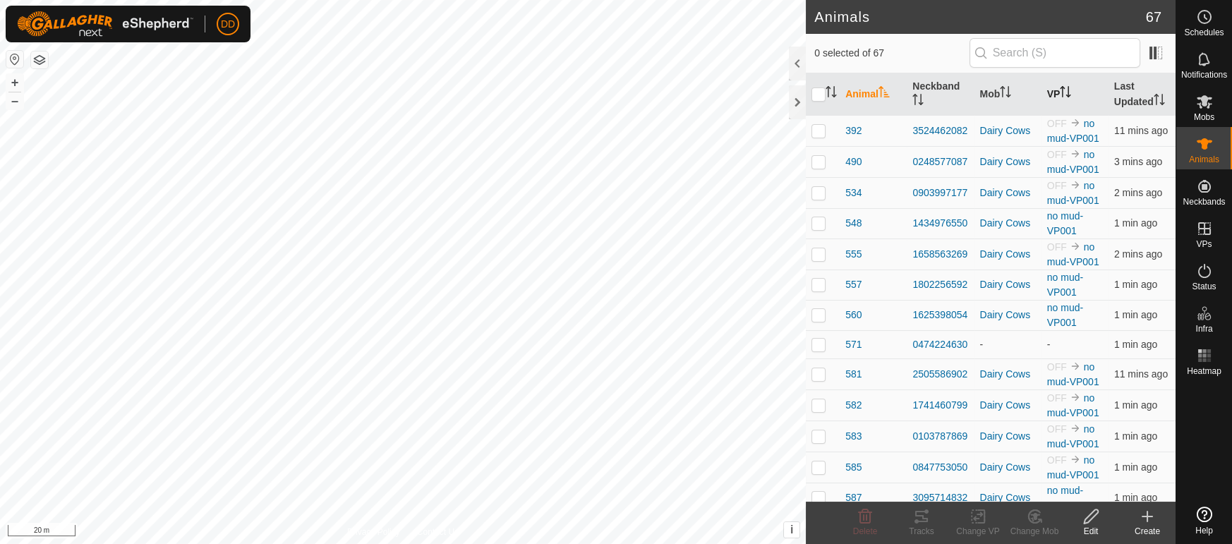
click at [1070, 88] on icon "Activate to sort" at bounding box center [1065, 91] width 11 height 11
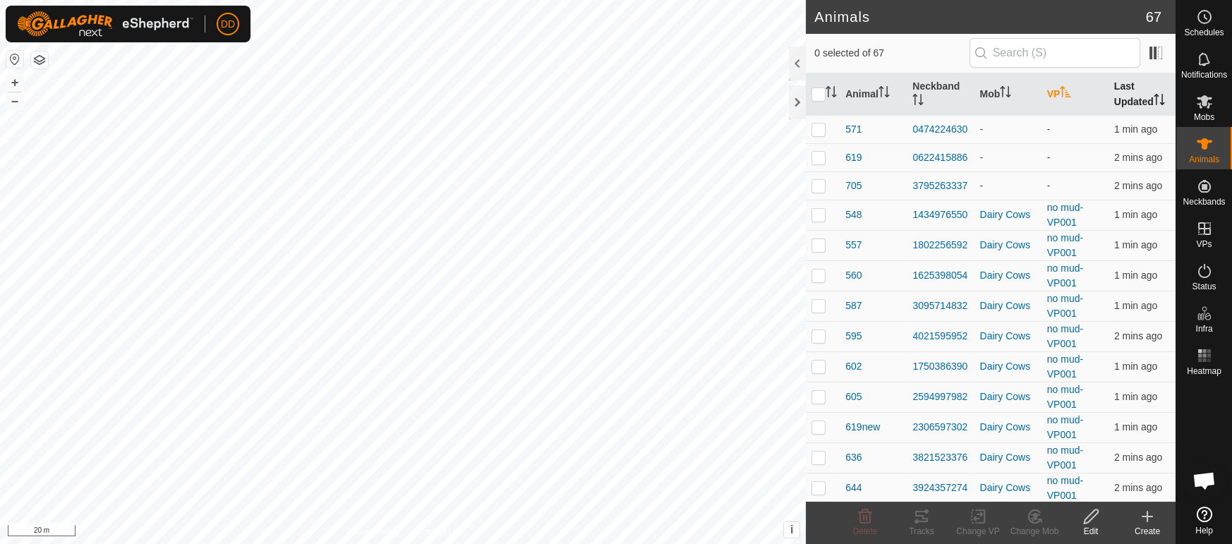
click at [1125, 87] on th "Last Updated" at bounding box center [1141, 94] width 67 height 42
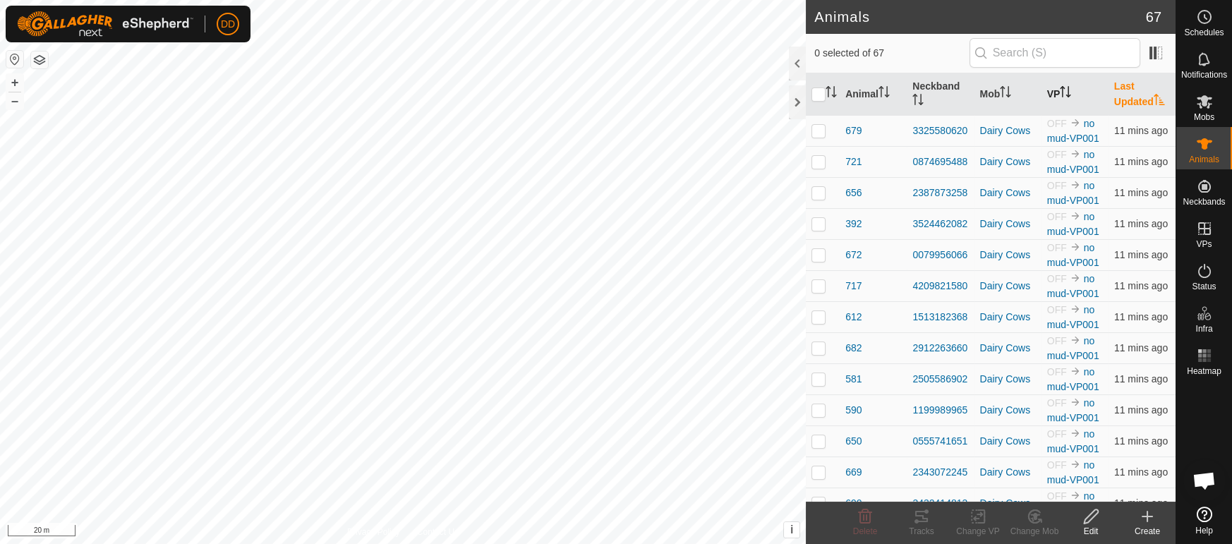
click at [1125, 87] on th "Last Updated" at bounding box center [1141, 94] width 67 height 42
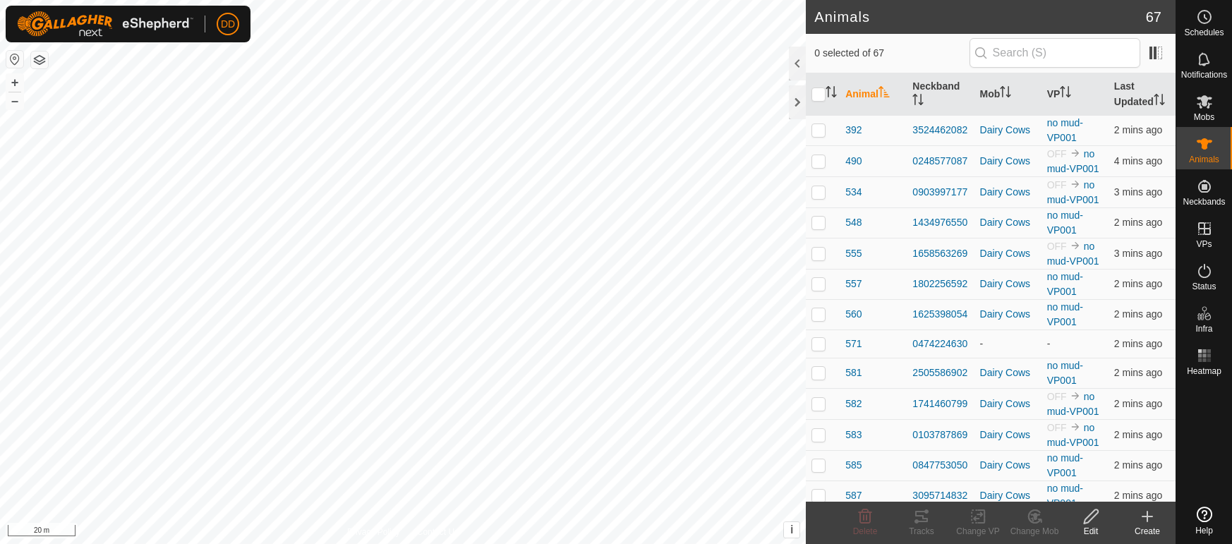
click at [1058, 89] on th "VP" at bounding box center [1074, 94] width 67 height 42
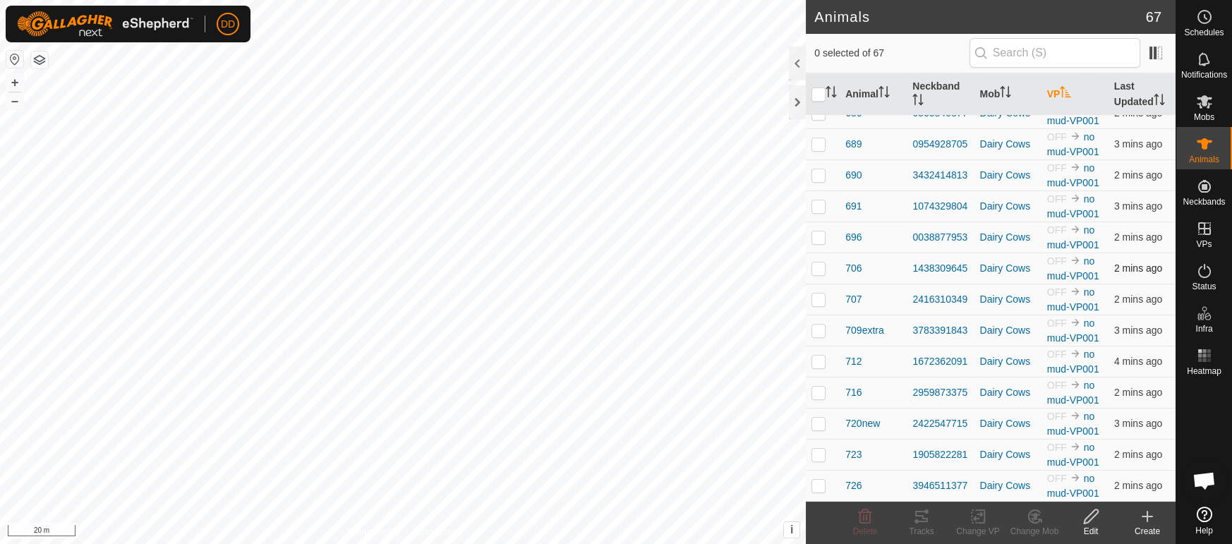
scroll to position [1670, 0]
click at [1204, 273] on icon at bounding box center [1204, 270] width 17 height 17
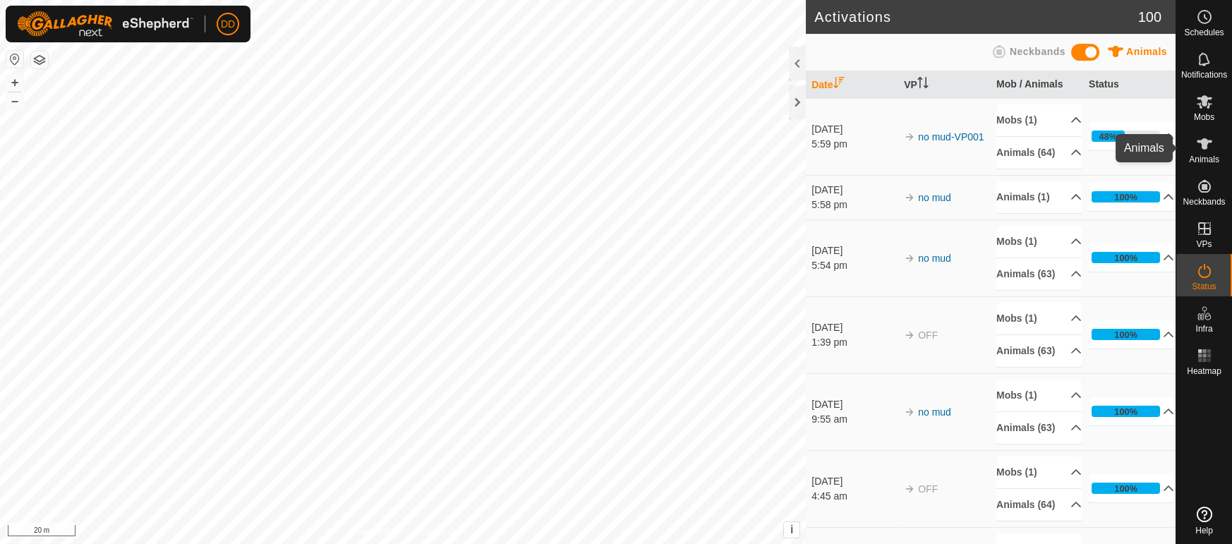
click at [1207, 150] on icon at bounding box center [1204, 143] width 17 height 17
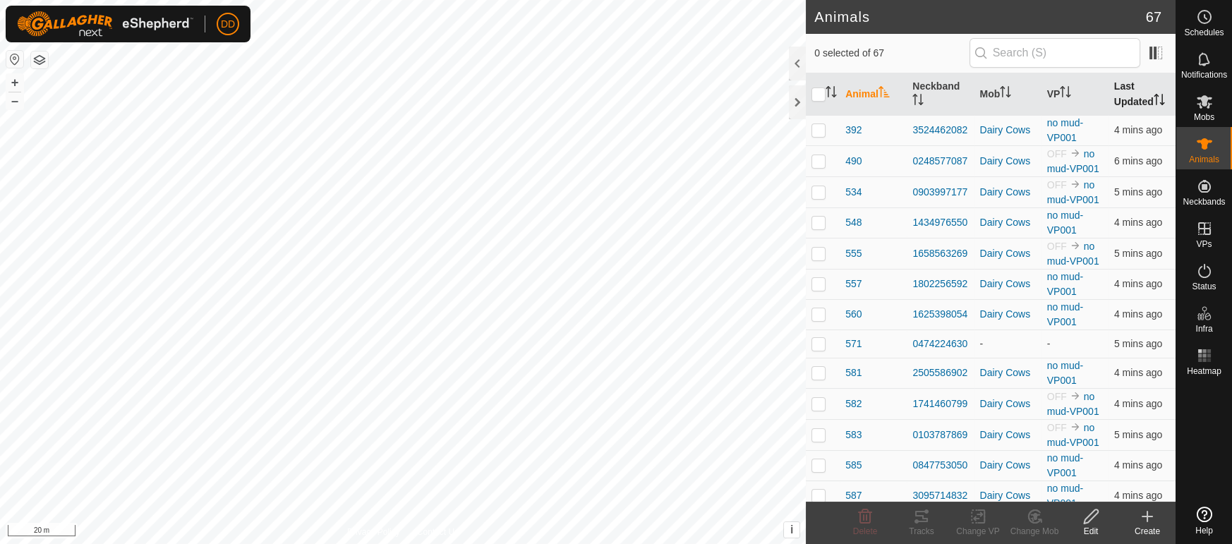
click at [1125, 95] on th "Last Updated" at bounding box center [1141, 94] width 67 height 42
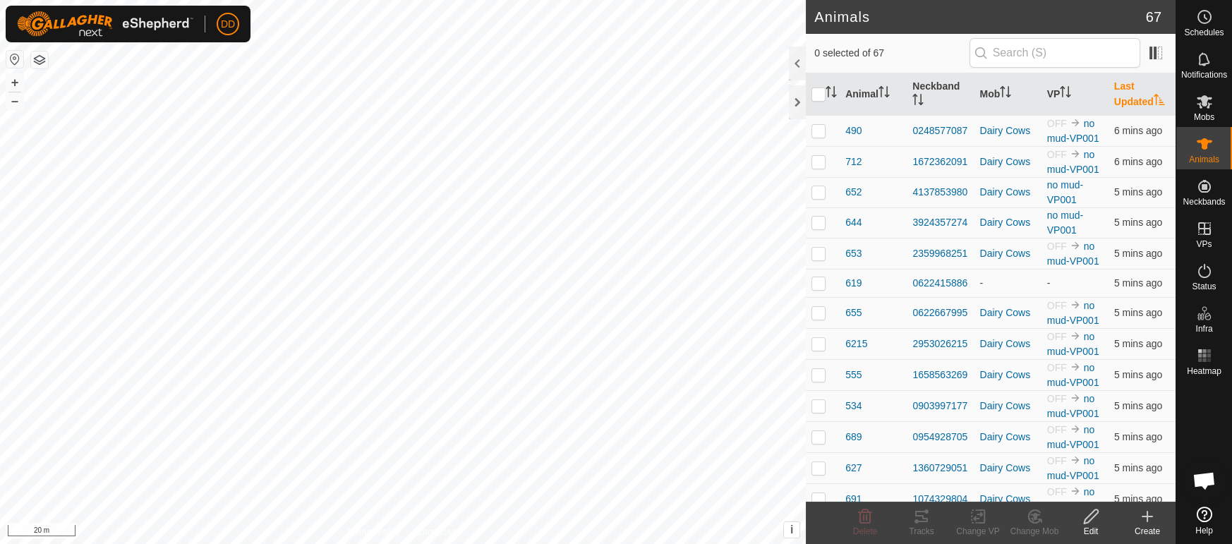
scroll to position [2289, 0]
click at [1068, 90] on icon "Activate to sort" at bounding box center [1065, 91] width 11 height 11
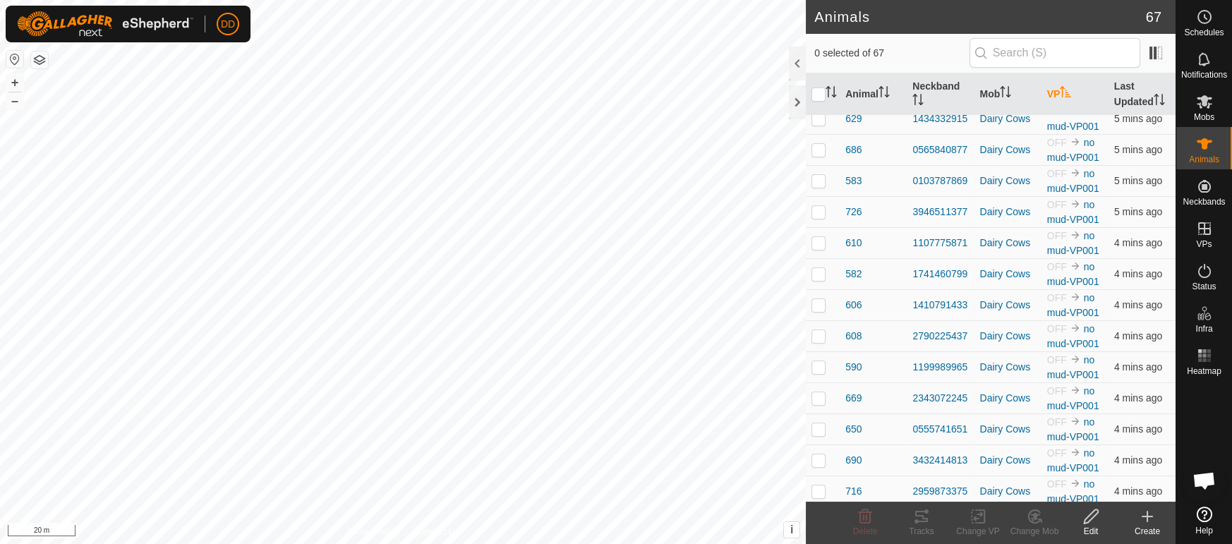
scroll to position [1670, 0]
